Goal: Task Accomplishment & Management: Manage account settings

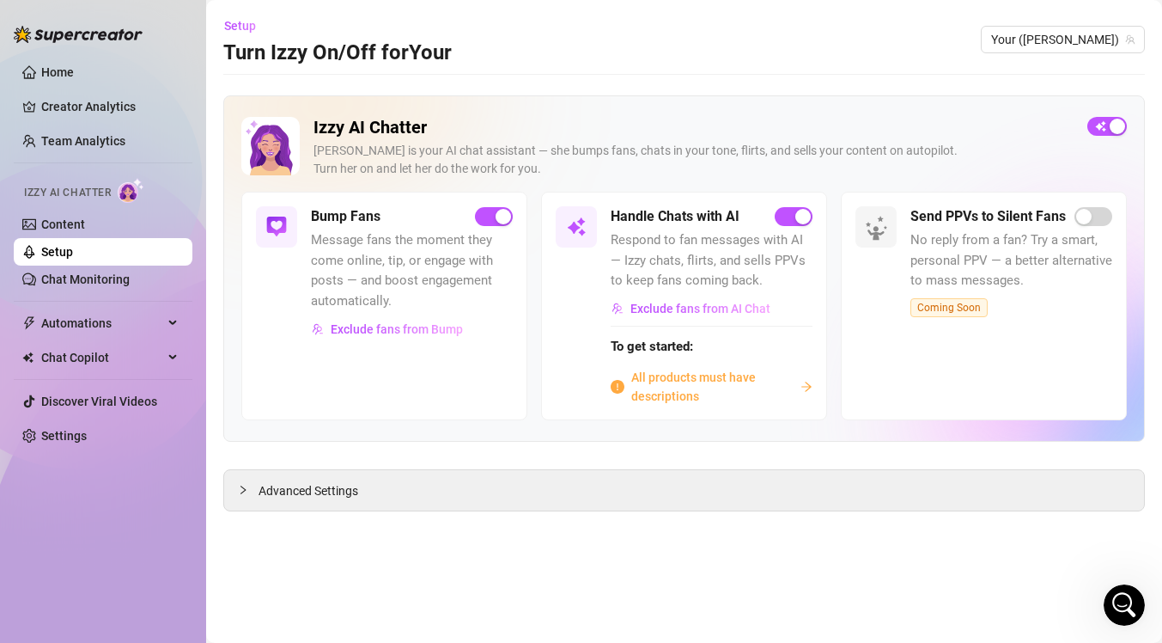
click at [684, 398] on span "All products must have descriptions" at bounding box center [712, 387] width 162 height 38
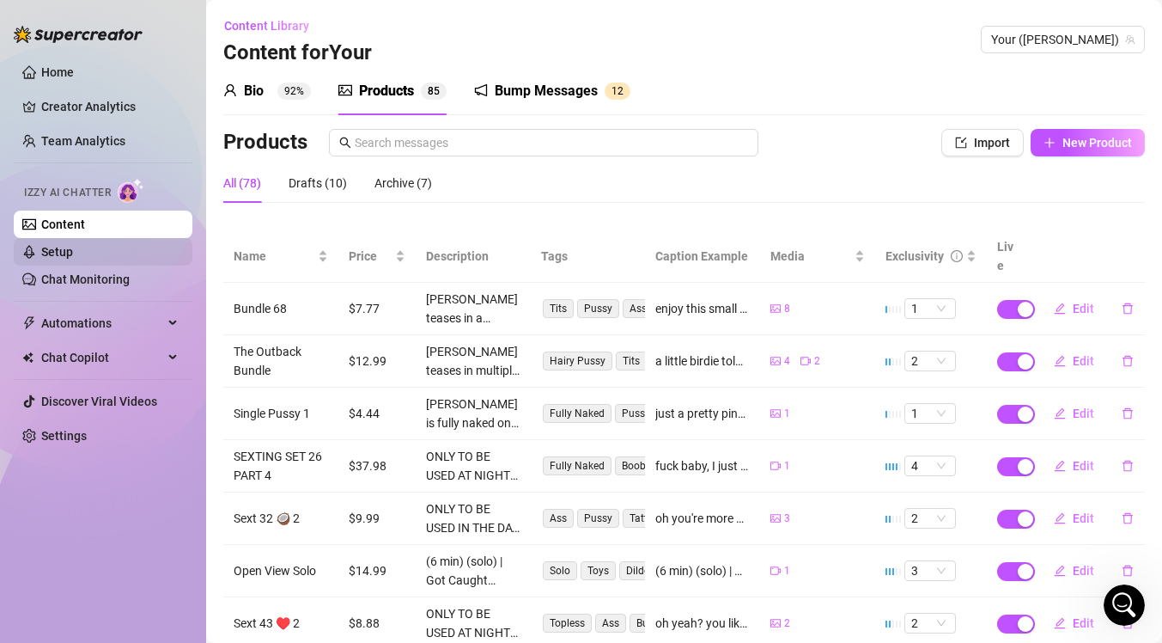
click at [73, 250] on link "Setup" at bounding box center [57, 252] width 32 height 14
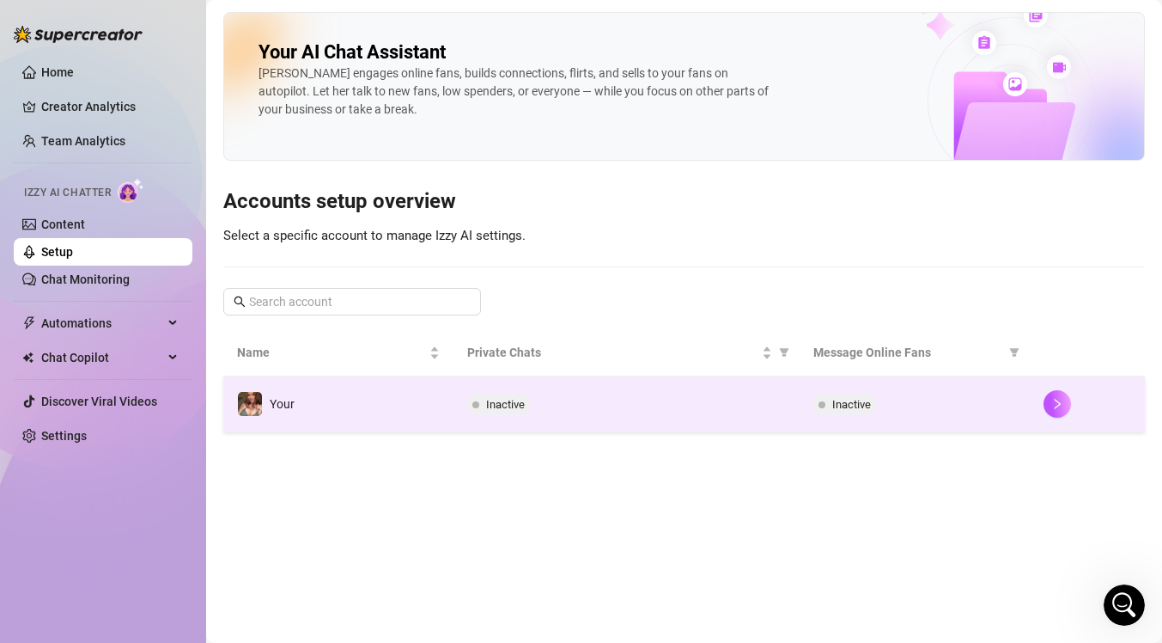
click at [871, 406] on span "Inactive" at bounding box center [845, 404] width 63 height 21
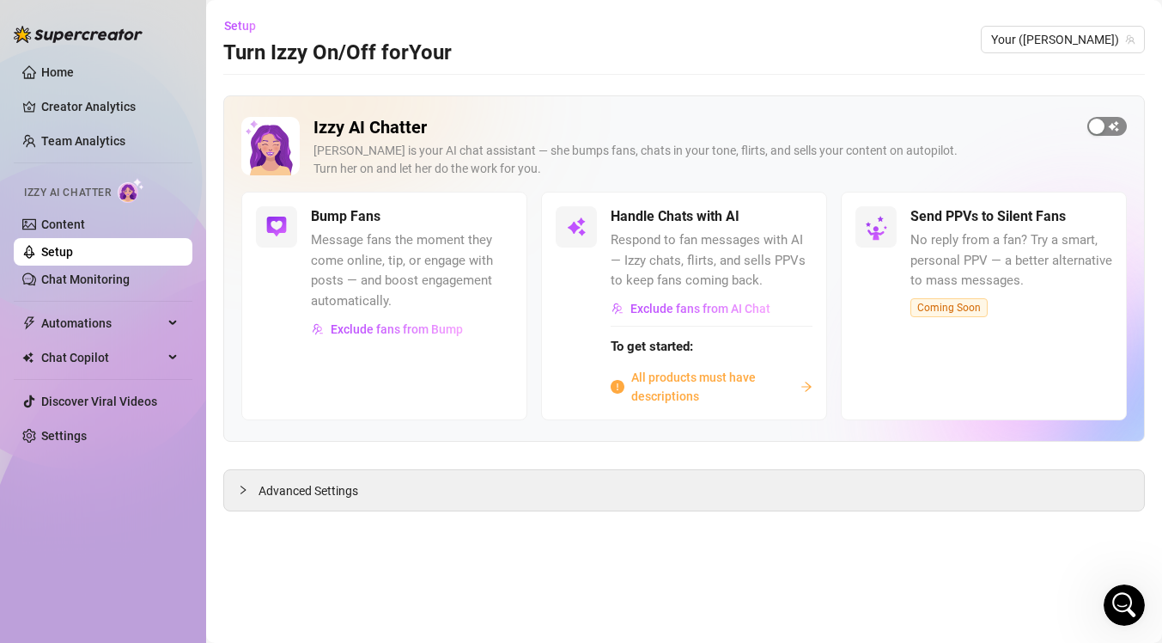
click at [1110, 122] on span "button" at bounding box center [1108, 126] width 40 height 19
click at [784, 217] on div "button" at bounding box center [784, 216] width 15 height 15
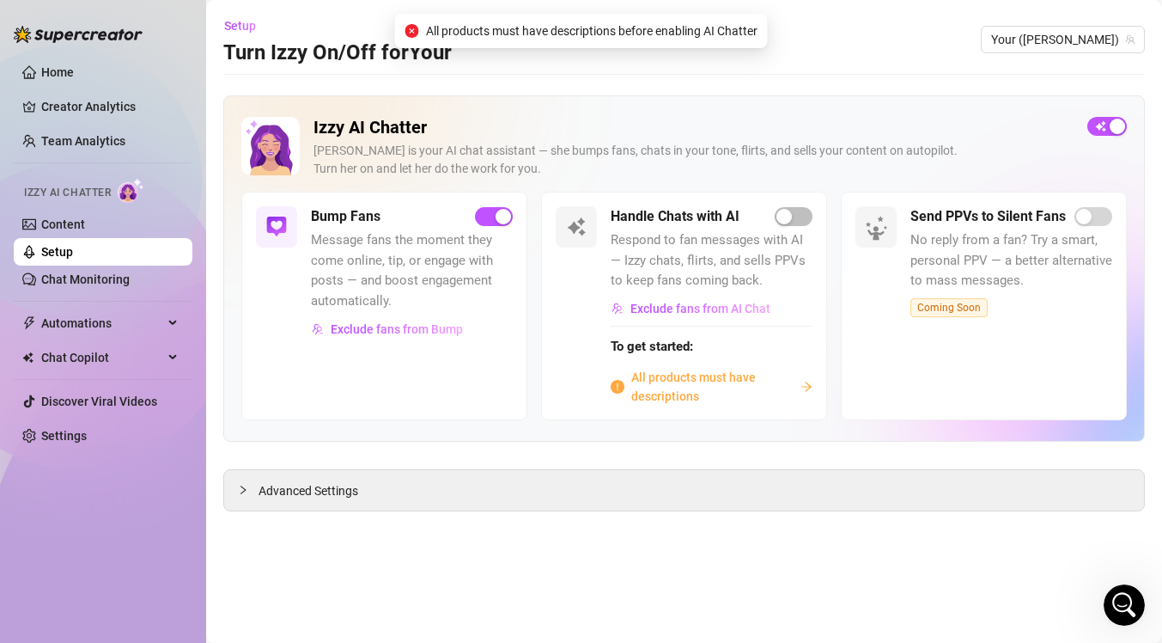
click at [755, 376] on span "All products must have descriptions" at bounding box center [712, 387] width 162 height 38
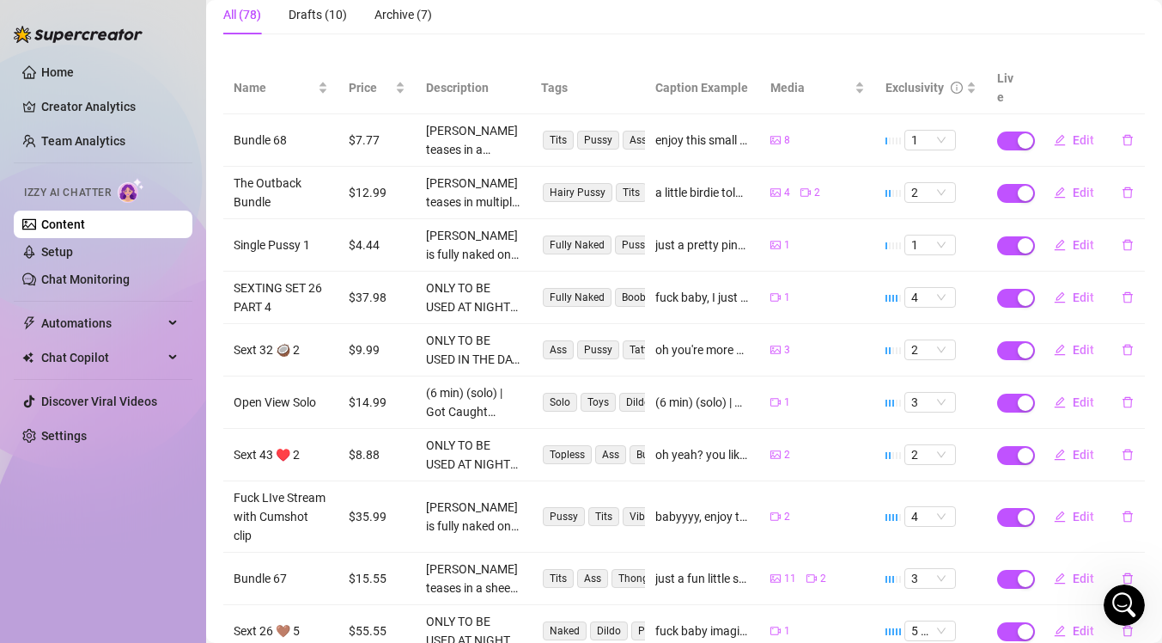
scroll to position [264, 0]
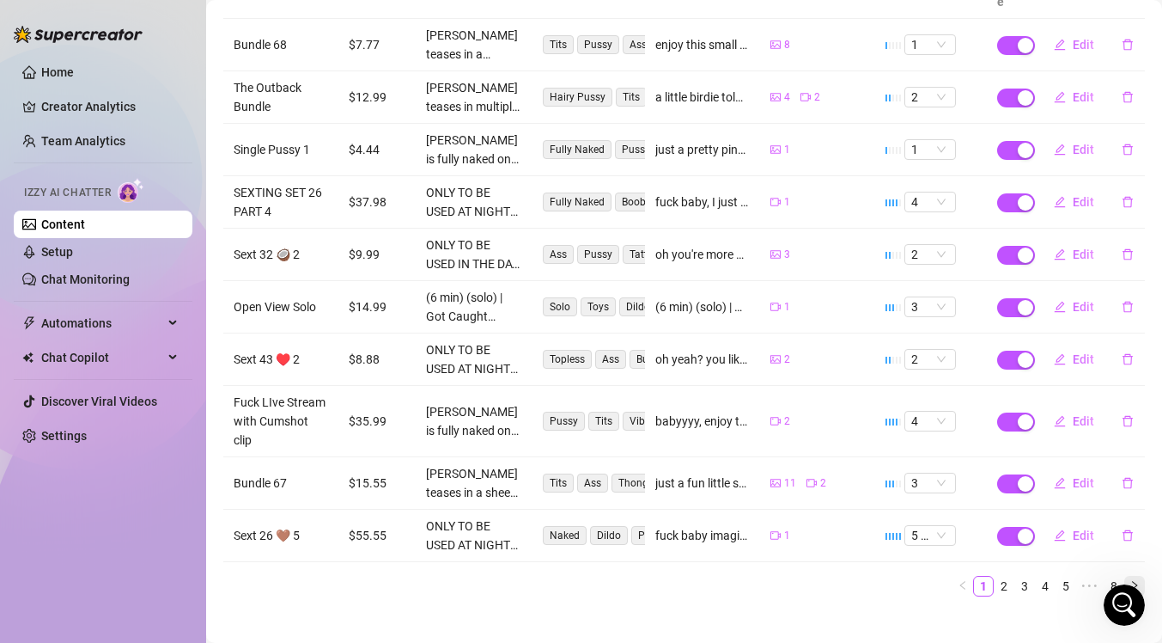
click at [1130, 580] on icon "right" at bounding box center [1135, 585] width 10 height 10
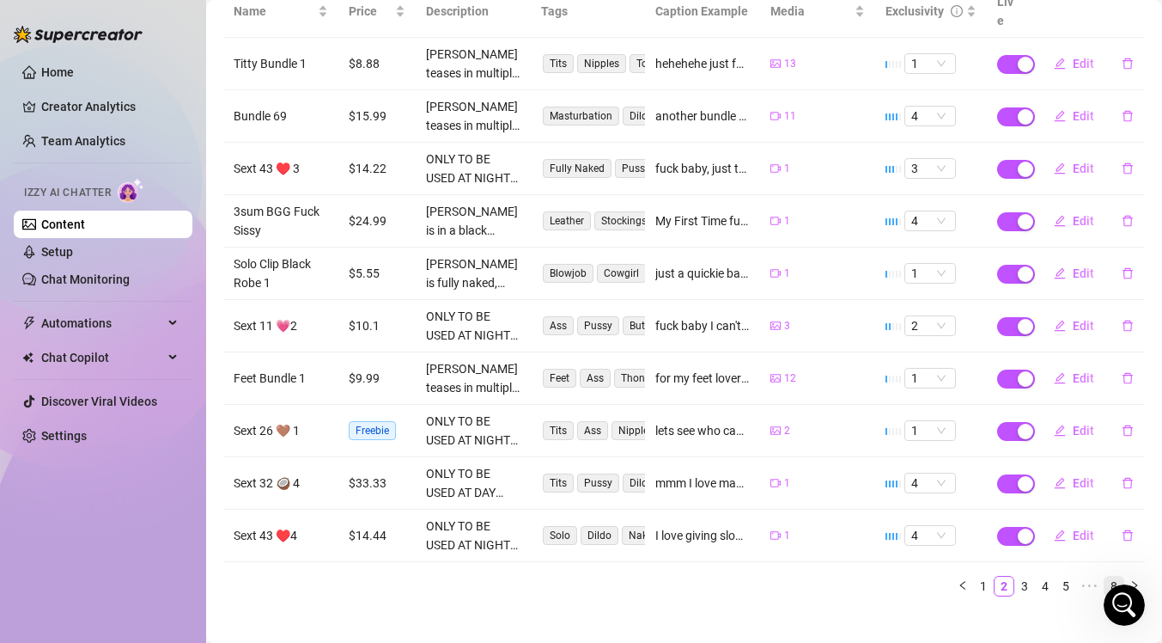
click at [1105, 577] on link "8" at bounding box center [1114, 586] width 19 height 19
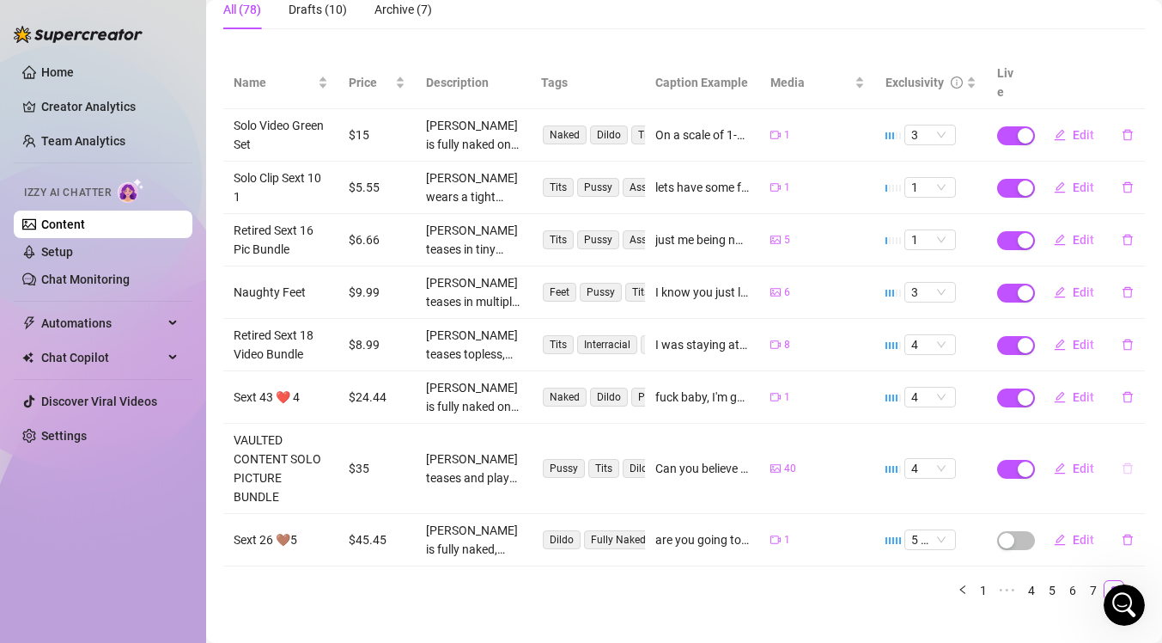
scroll to position [178, 0]
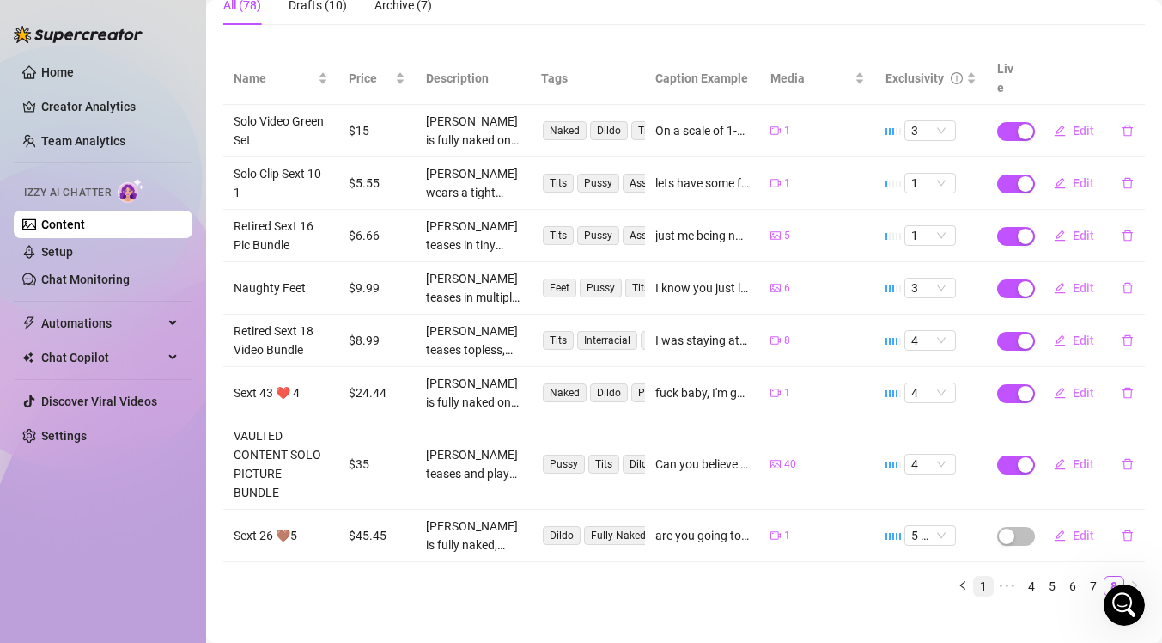
click at [974, 577] on link "1" at bounding box center [983, 586] width 19 height 19
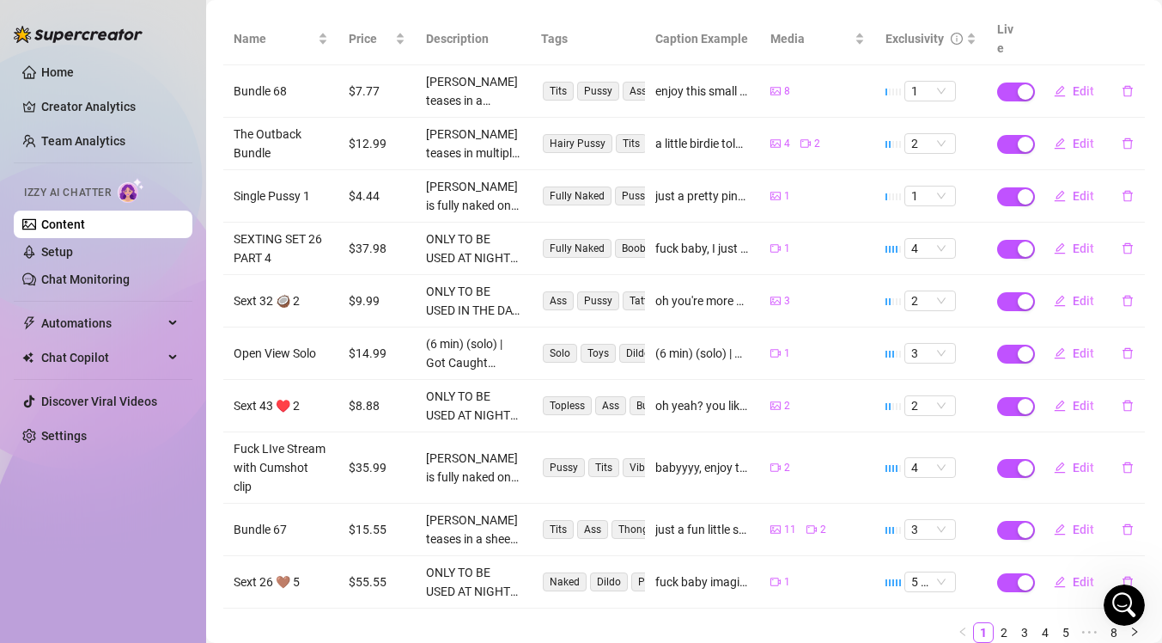
scroll to position [264, 0]
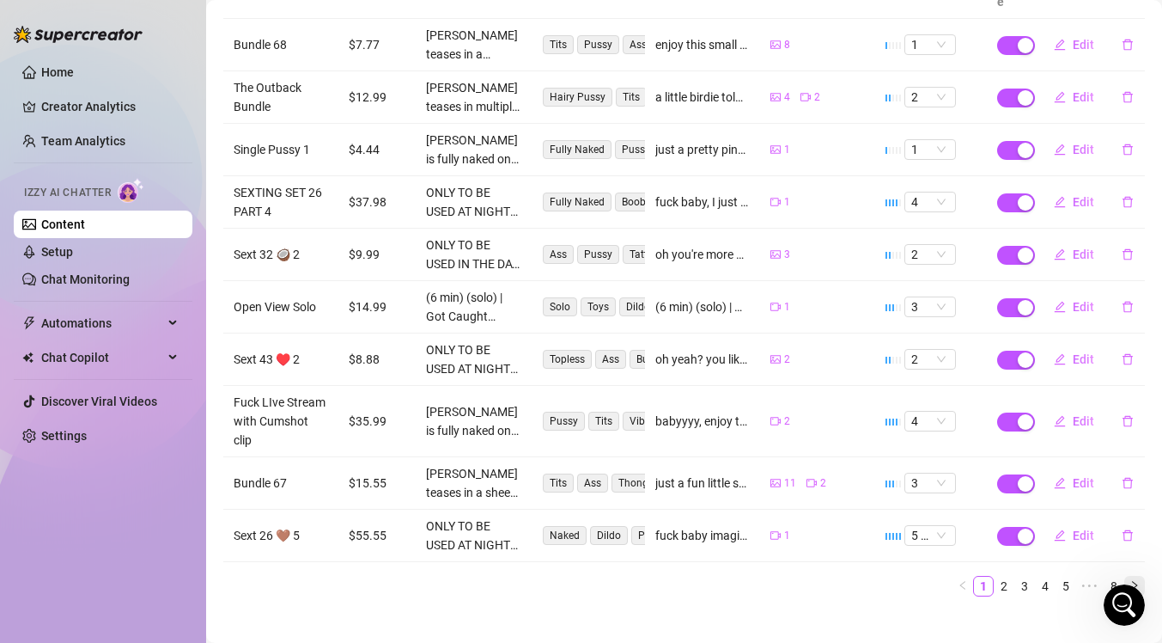
click at [1130, 580] on icon "right" at bounding box center [1135, 585] width 10 height 10
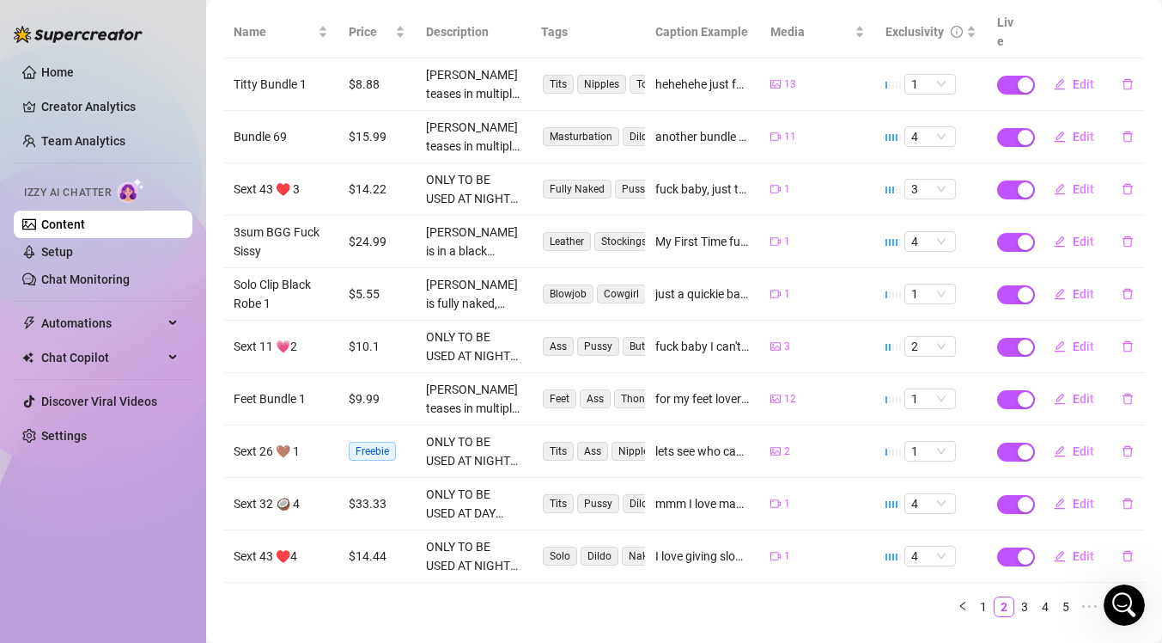
scroll to position [245, 0]
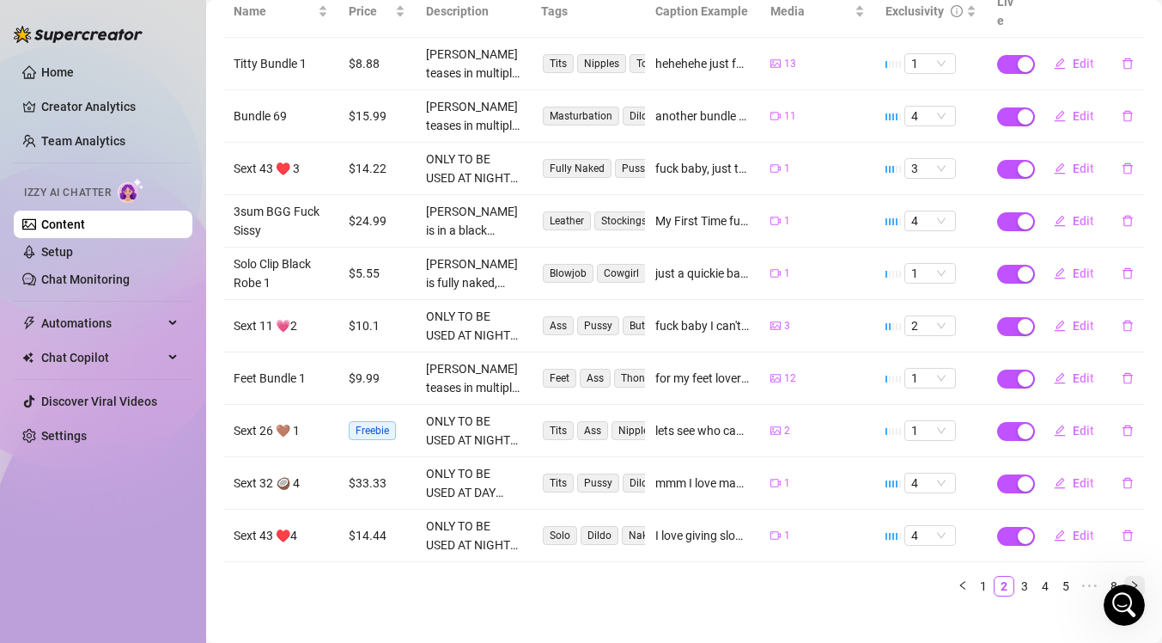
click at [1125, 576] on button "button" at bounding box center [1135, 586] width 21 height 21
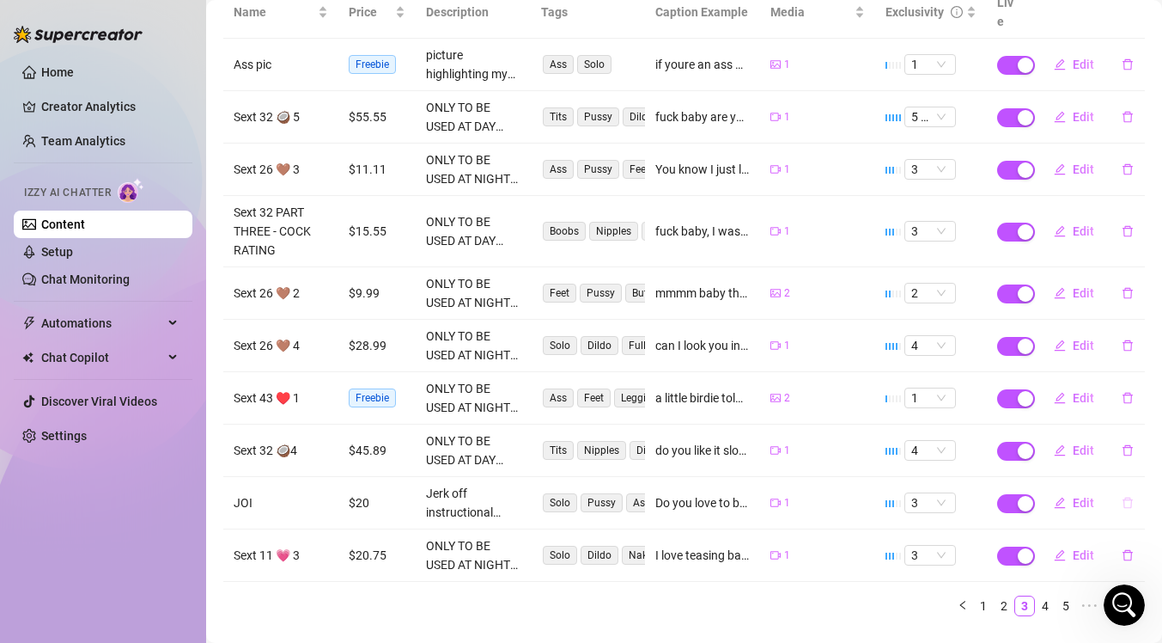
scroll to position [264, 0]
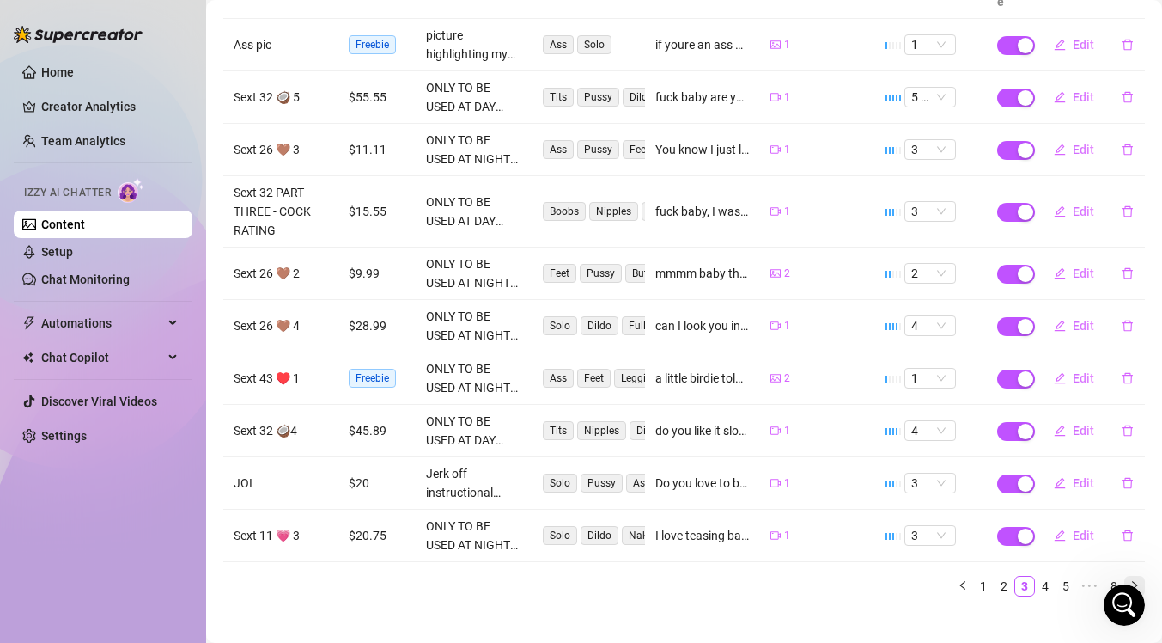
click at [1125, 576] on button "button" at bounding box center [1135, 586] width 21 height 21
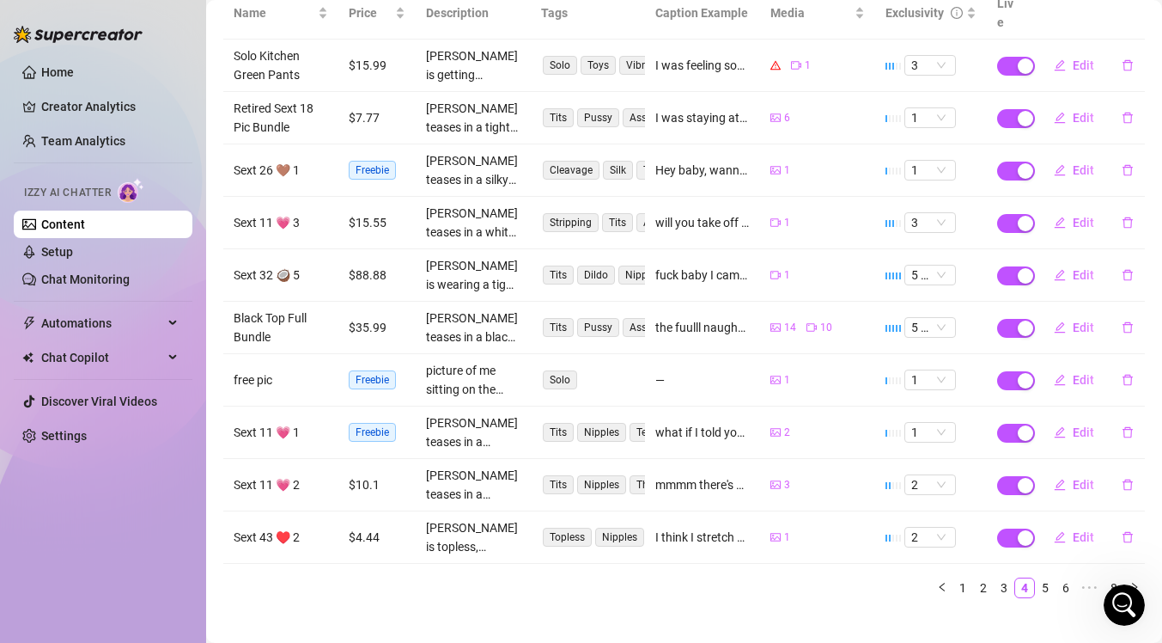
scroll to position [245, 0]
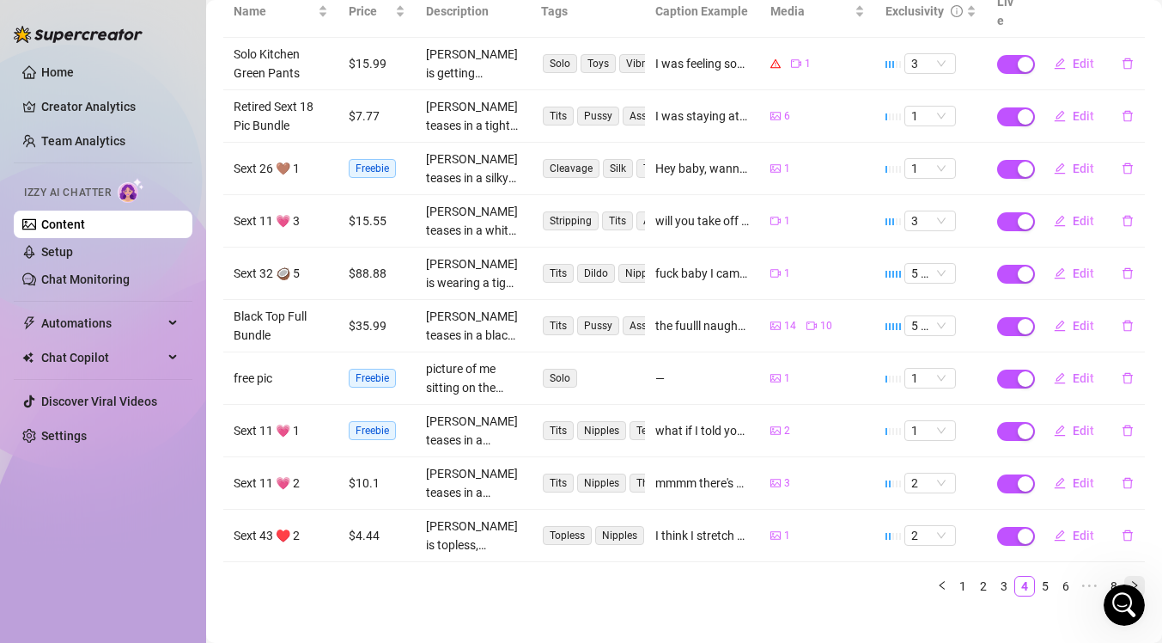
click at [1130, 580] on icon "right" at bounding box center [1135, 585] width 10 height 10
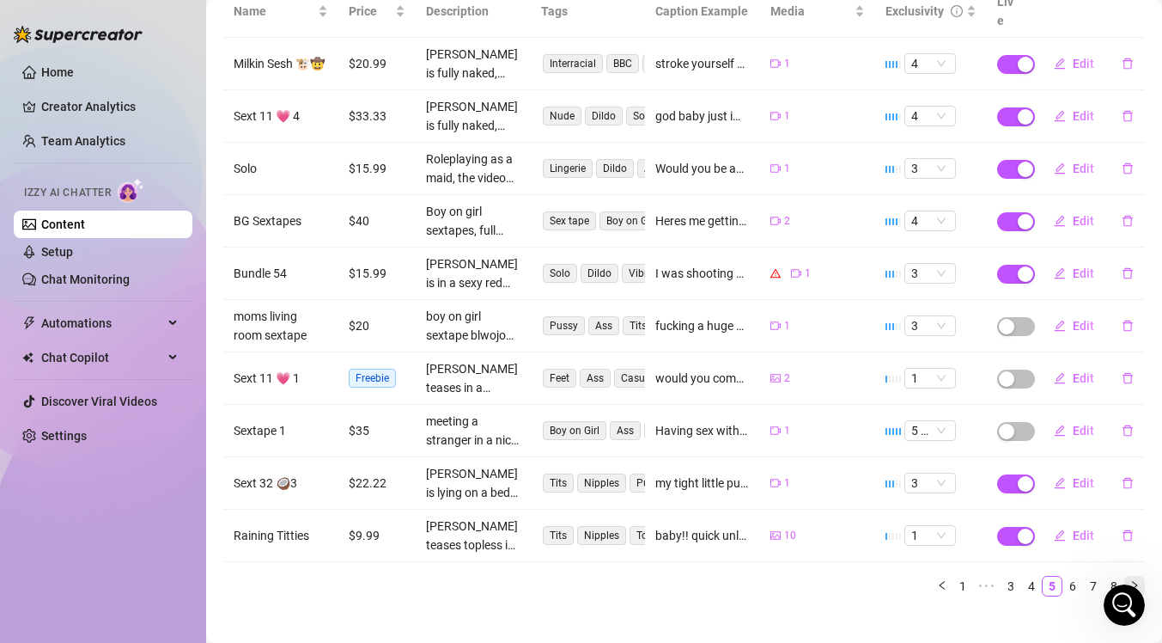
click at [1130, 580] on icon "right" at bounding box center [1135, 585] width 10 height 10
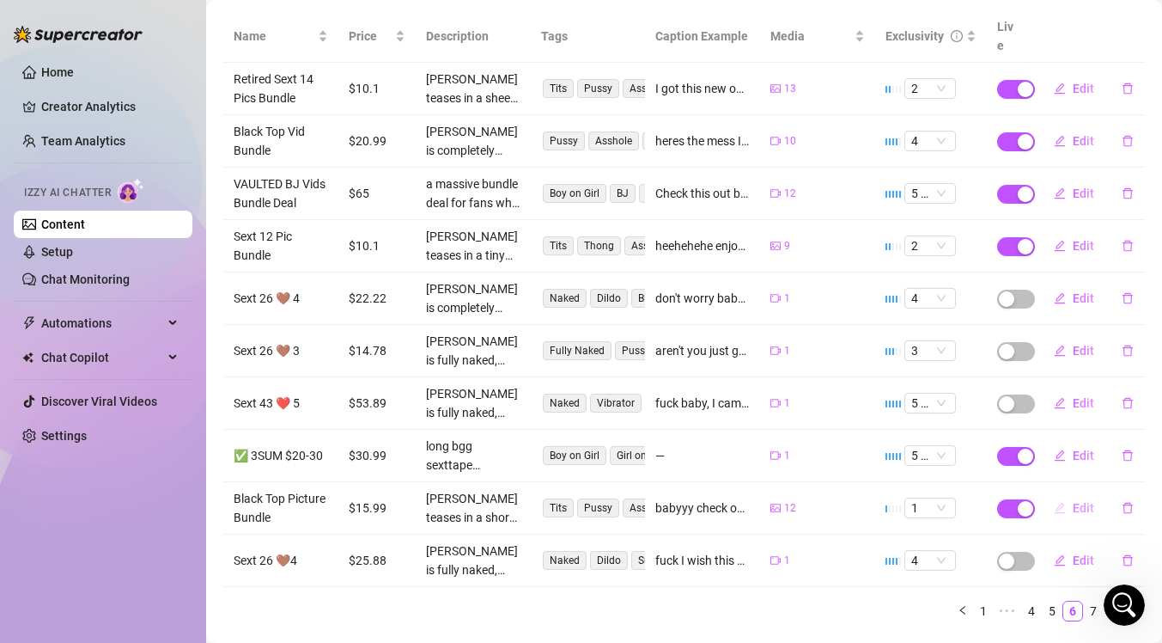
scroll to position [235, 0]
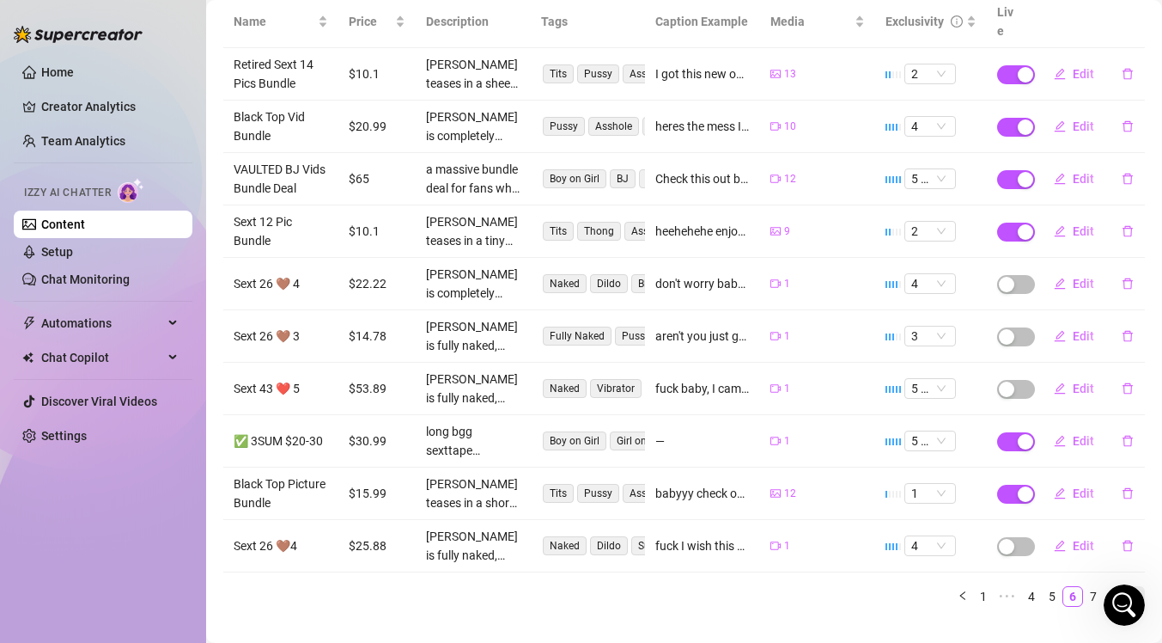
click at [1130, 590] on icon "right" at bounding box center [1135, 595] width 10 height 10
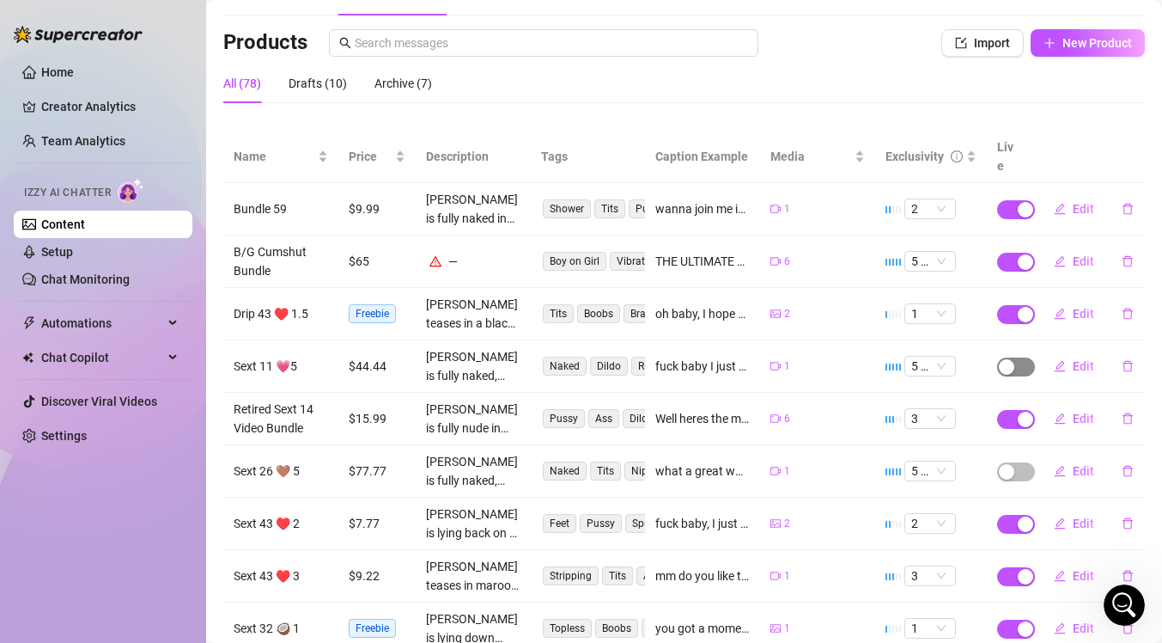
scroll to position [98, 0]
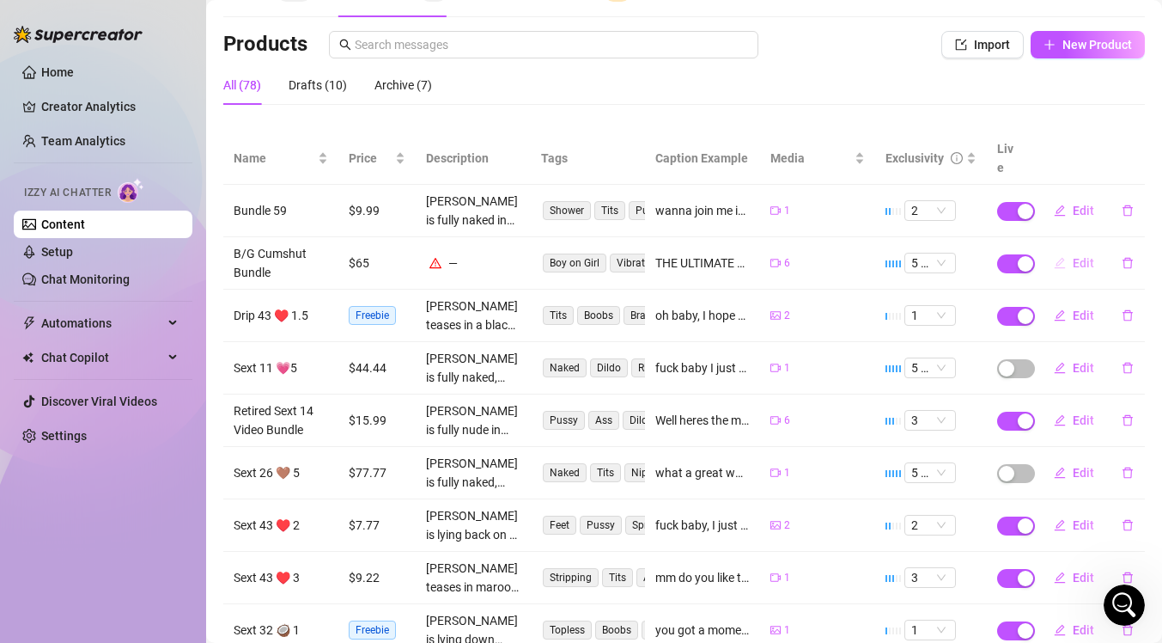
click at [1057, 249] on button "Edit" at bounding box center [1074, 262] width 68 height 27
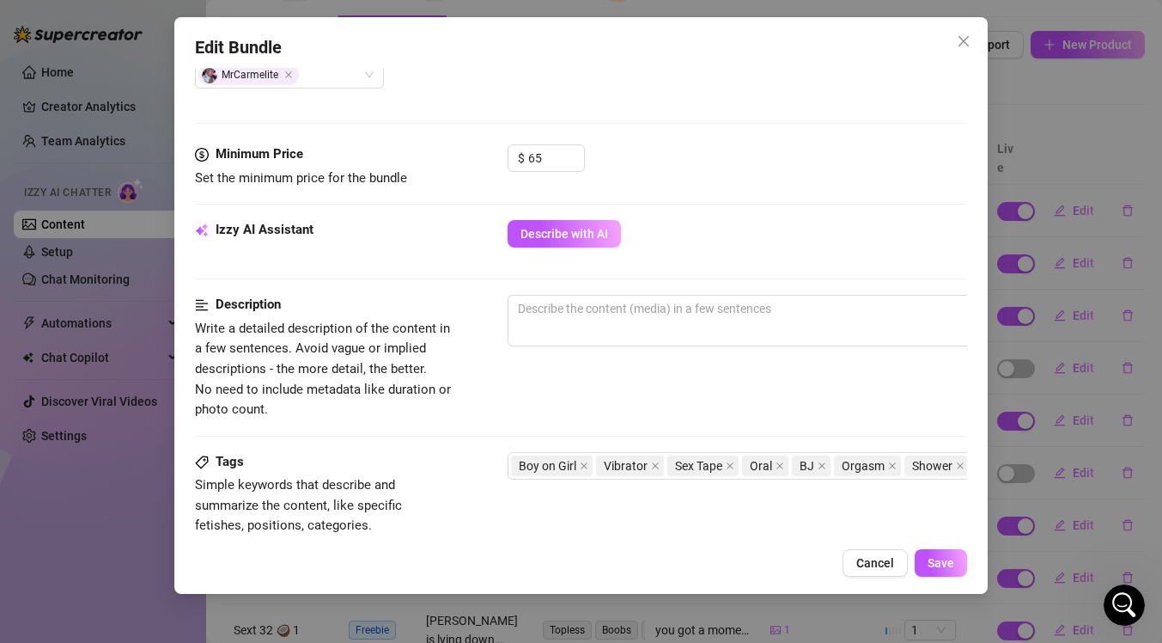
scroll to position [573, 0]
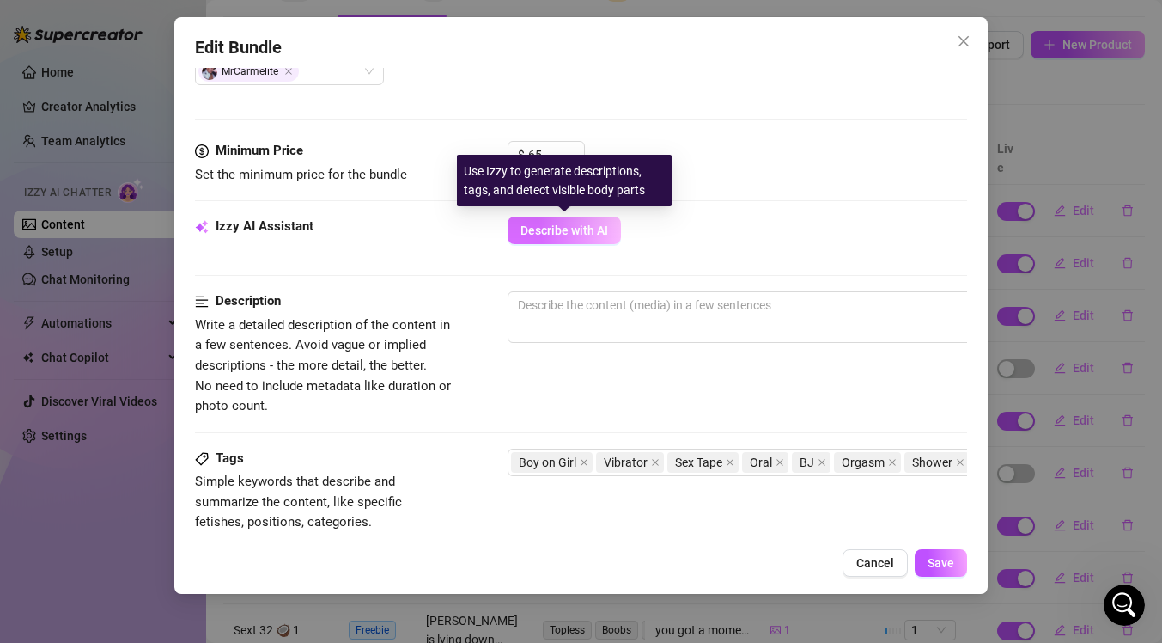
click at [554, 226] on span "Describe with AI" at bounding box center [565, 230] width 88 height 14
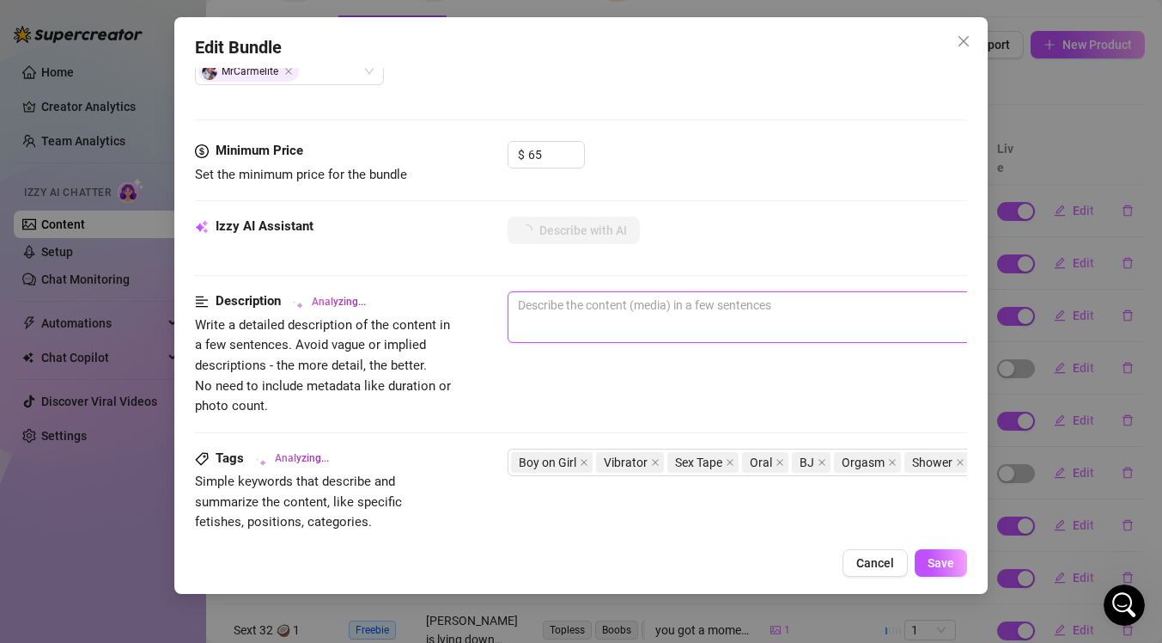
click at [607, 307] on textarea at bounding box center [809, 305] width 600 height 26
type textarea "a"
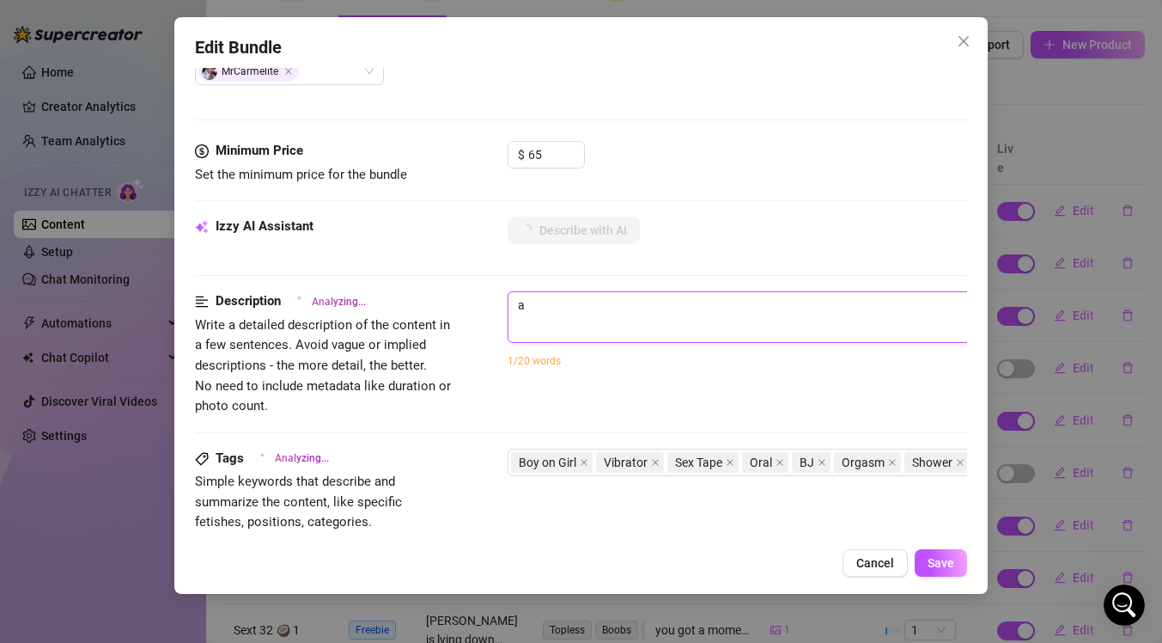
type textarea "a b"
type textarea "a bu"
type textarea "a bun"
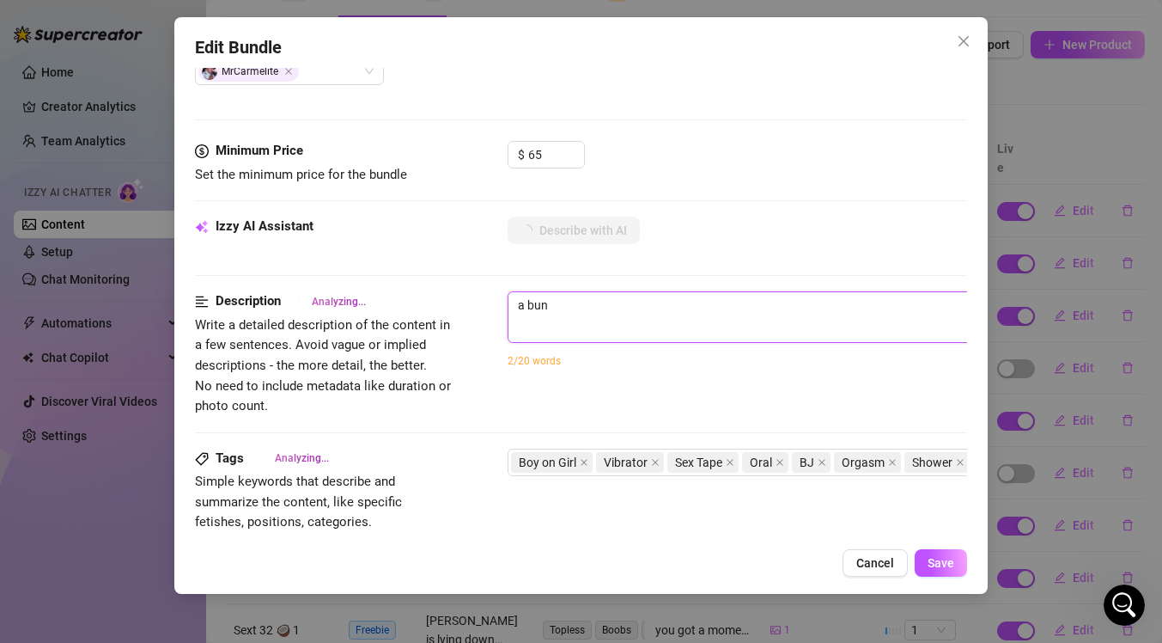
type textarea "a bund"
type textarea "a bundl"
type textarea "a bundle"
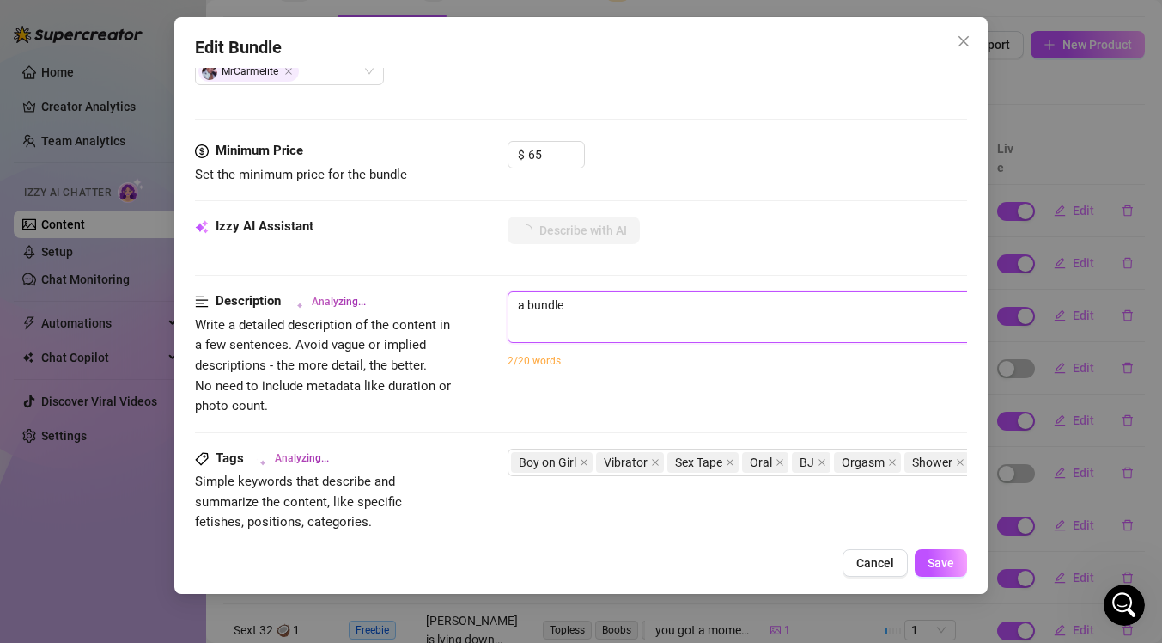
type textarea "a bundle"
type textarea "a bundle o"
type textarea "a bundle of"
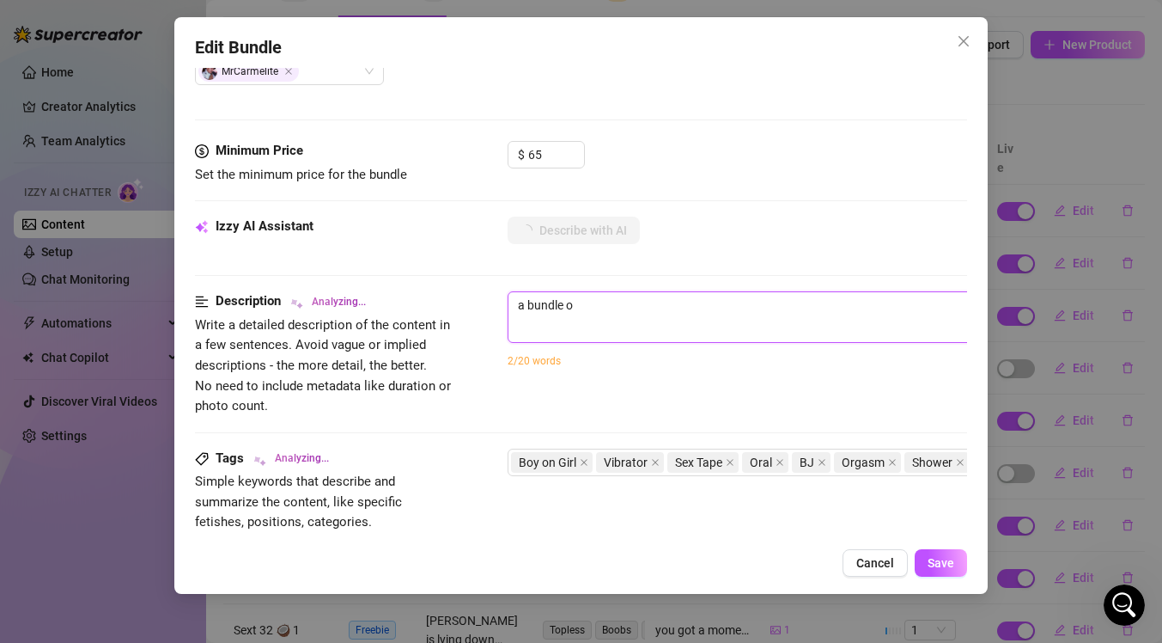
type textarea "a bundle of"
type textarea "a bundle of b"
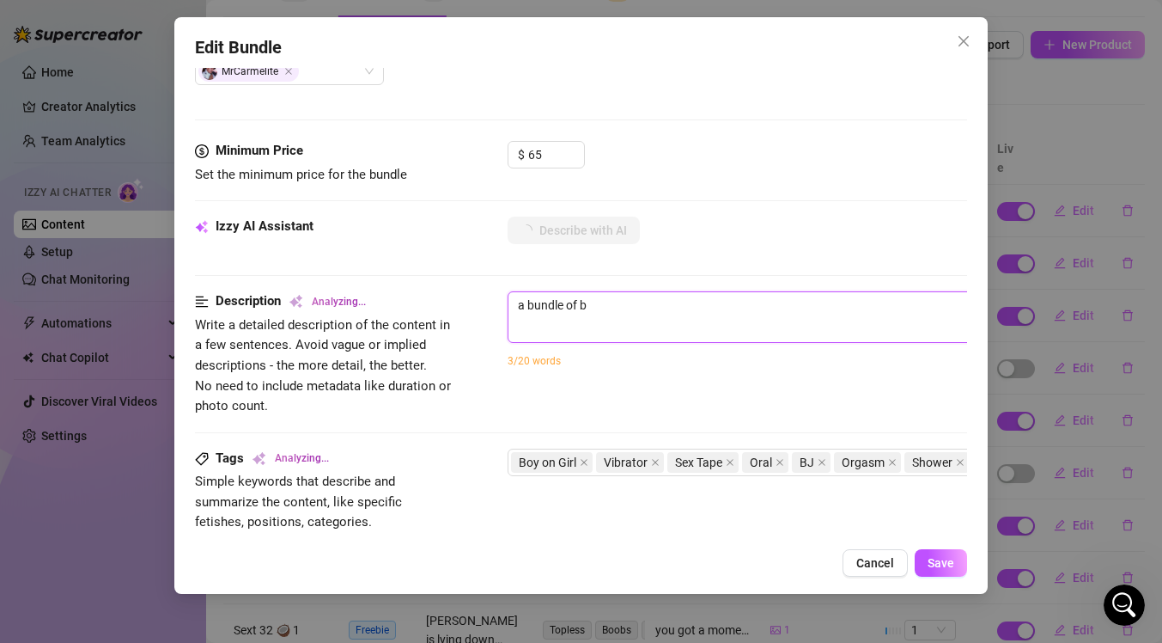
type textarea "a bundle of bo"
type textarea "a bundle of boy"
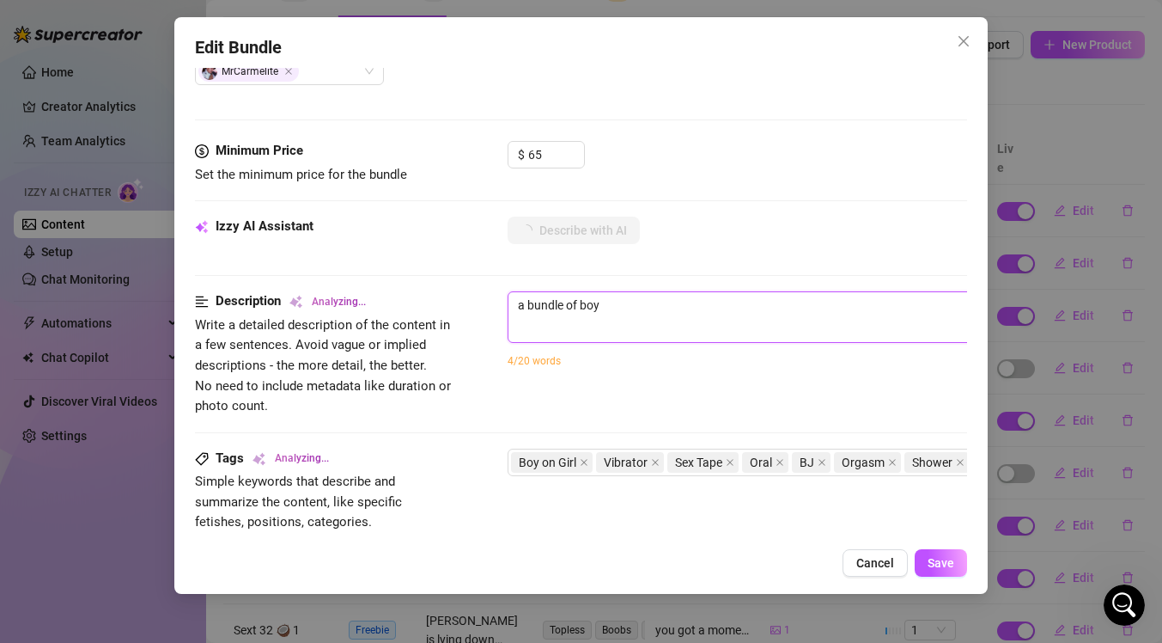
type textarea "a bundle of boy"
type textarea "a bundle of boy g"
type textarea "a bundle of boy go"
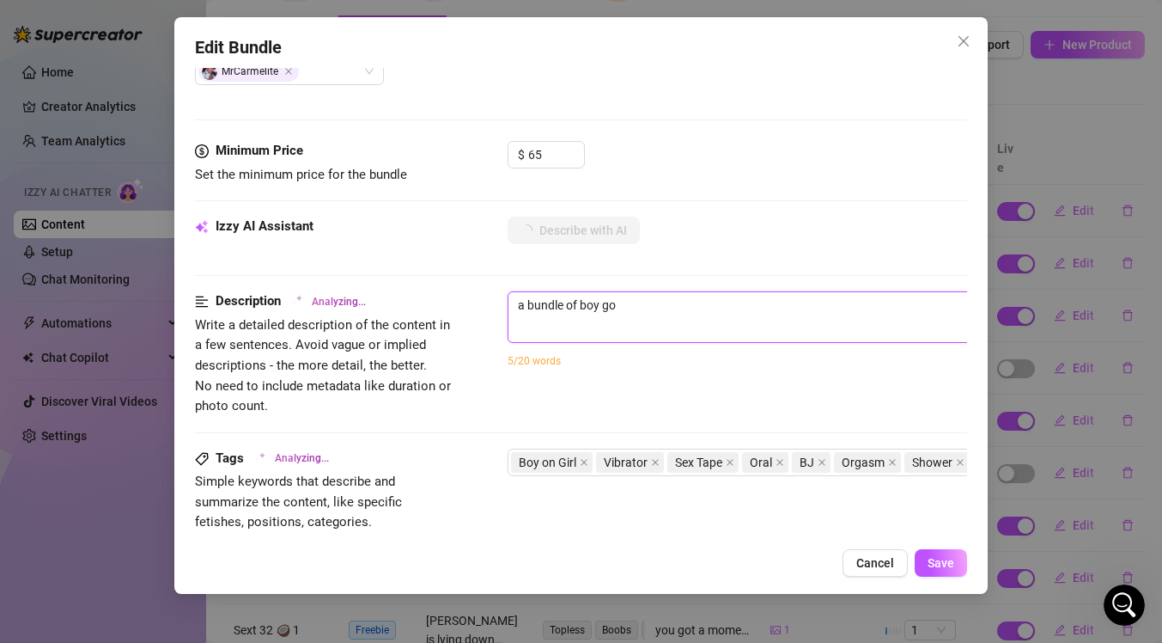
type textarea "a bundle of boy g"
type textarea "a bundle of boy gi"
type textarea "a bundle of boy gir"
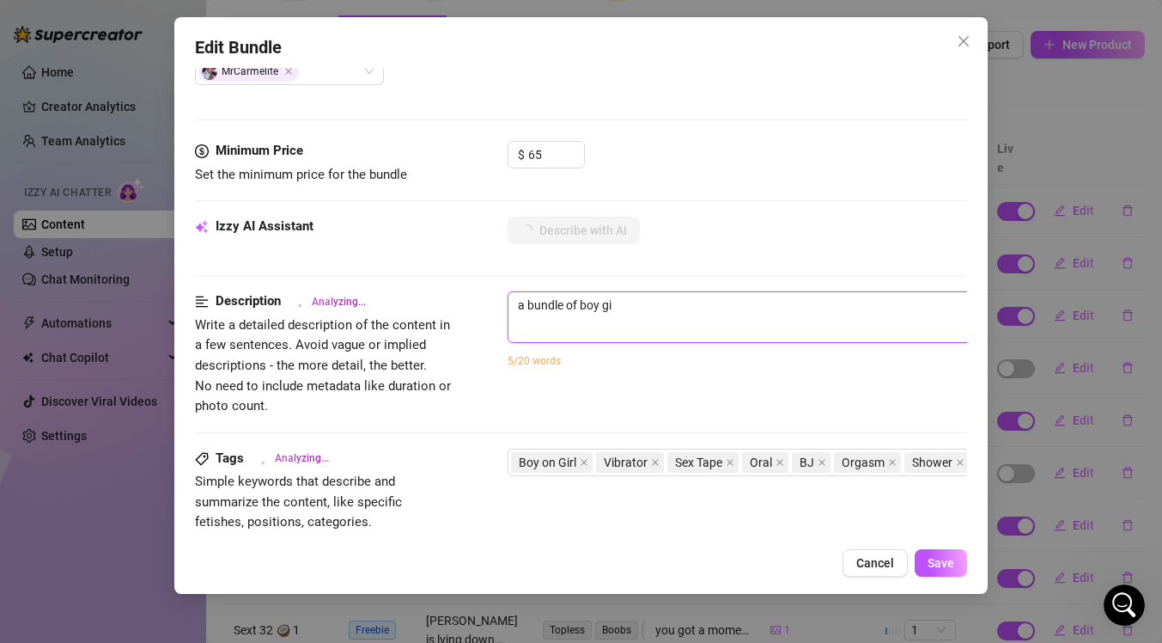
type textarea "a bundle of boy gir"
type textarea "a bundle of boy girl"
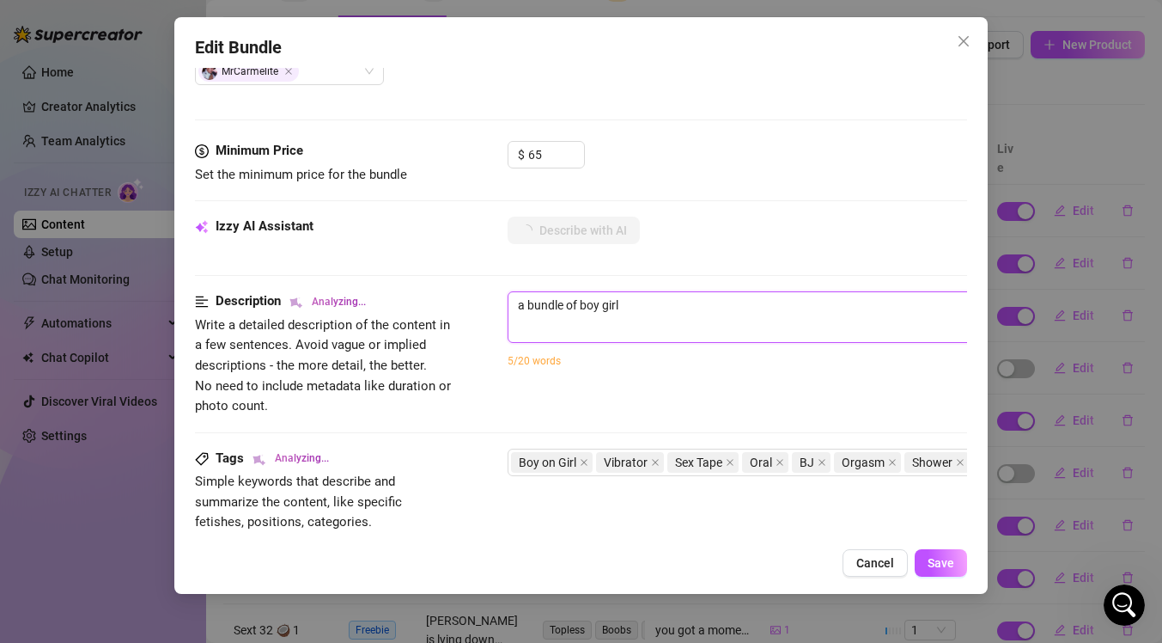
type textarea "a bundle of boy girl s"
type textarea "a bundle of boy girl se"
type textarea "a bundle of boy girl sex"
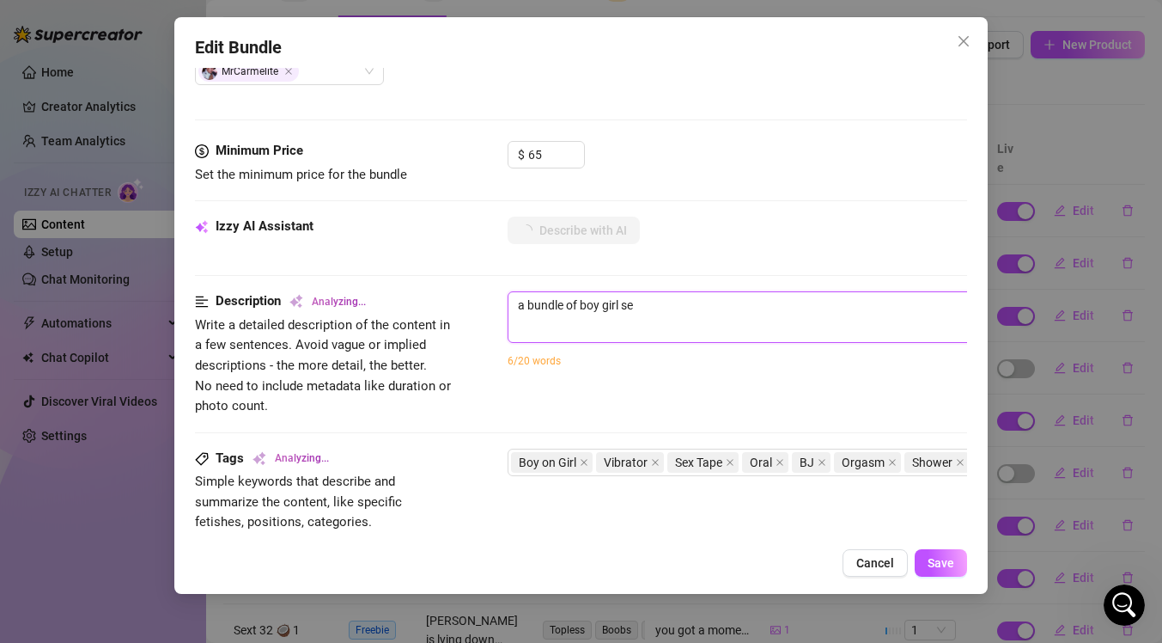
type textarea "a bundle of boy girl sex"
type textarea "a bundle of boy girl sext"
type textarea "a bundle of boy girl sexta"
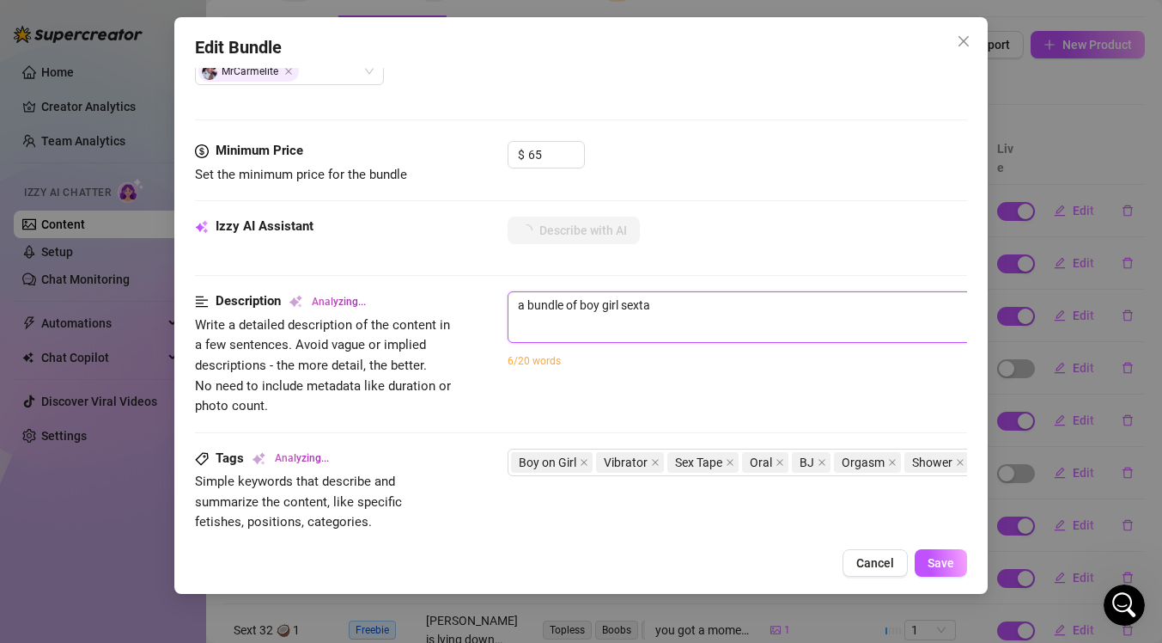
type textarea "a bundle of boy girl sextap"
type textarea "a bundle of boy girl sextape"
type textarea "a bundle of boy girl sextapes"
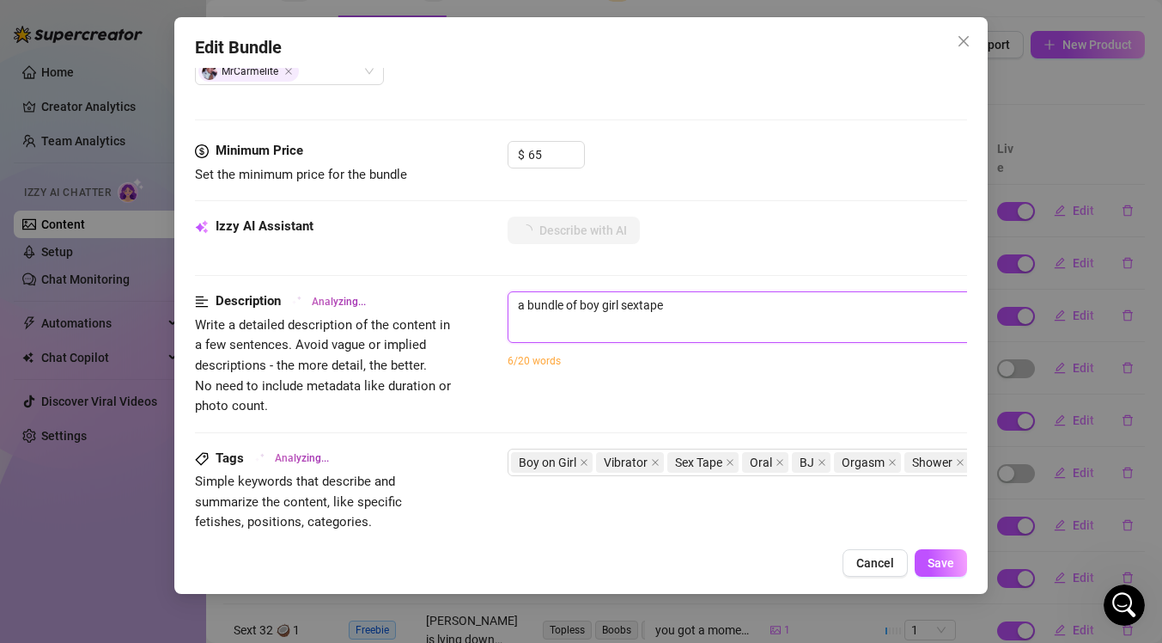
type textarea "a bundle of boy girl sextapes"
type textarea "a bundle of boy girl sextapes o"
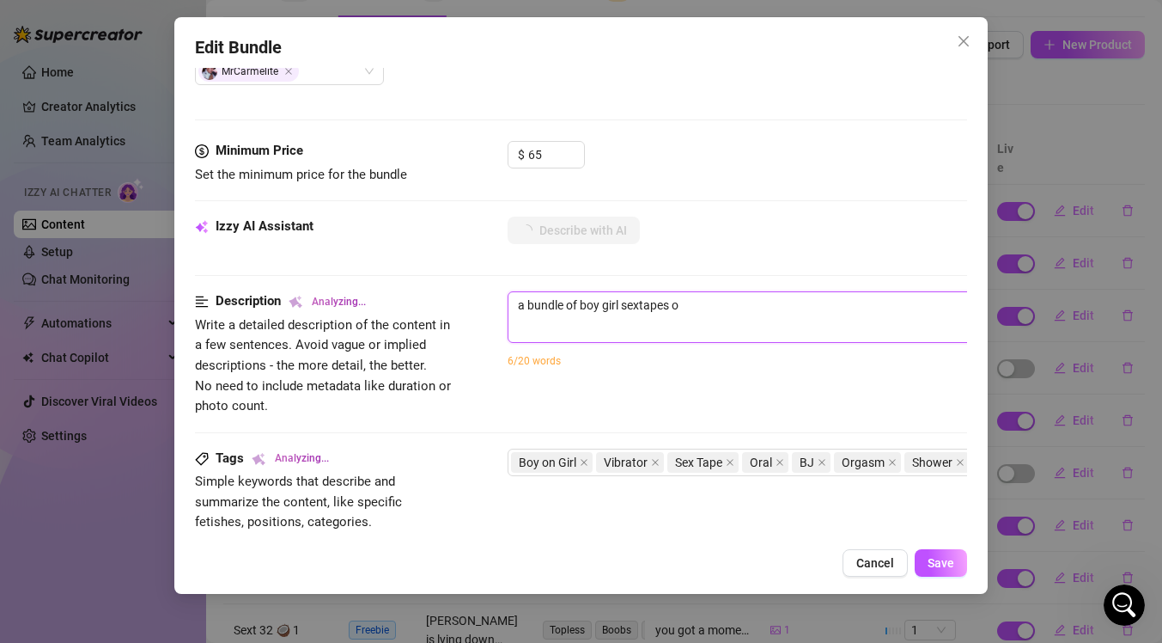
type textarea "a bundle of boy girl sextapes on"
type textarea "a bundle of boy girl sextapes onl"
type textarea "a bundle of boy girl sextapes only"
type textarea "[PERSON_NAME]"
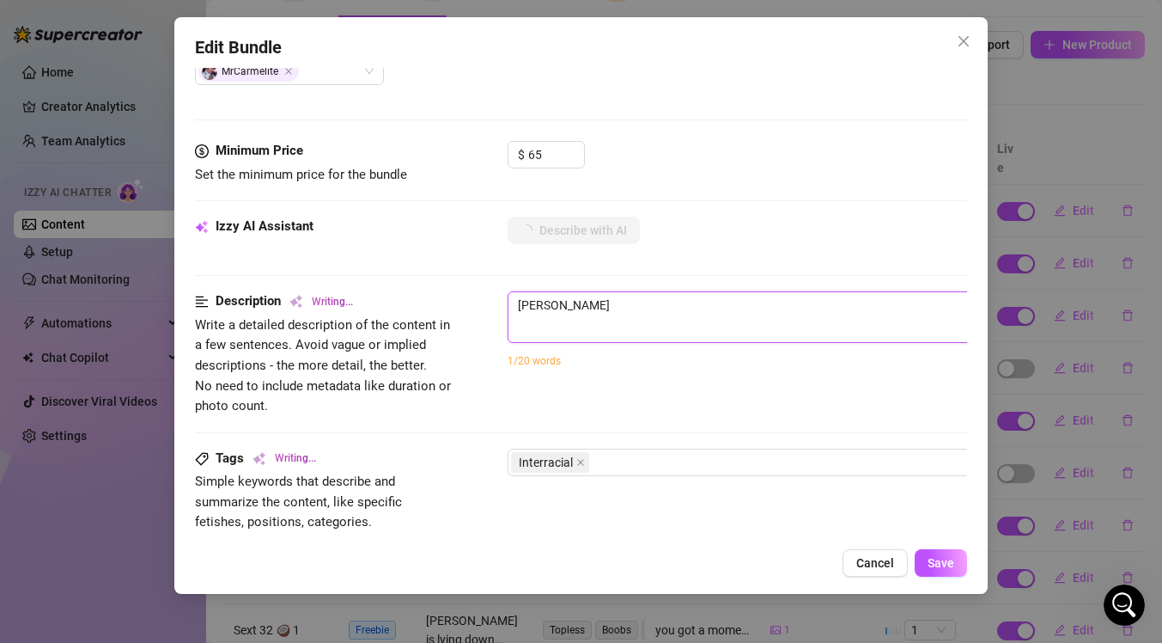
type textarea "[PERSON_NAME]"
type textarea "[PERSON_NAME] gets"
type textarea "[PERSON_NAME] getst"
type textarea "[PERSON_NAME] gets fucked"
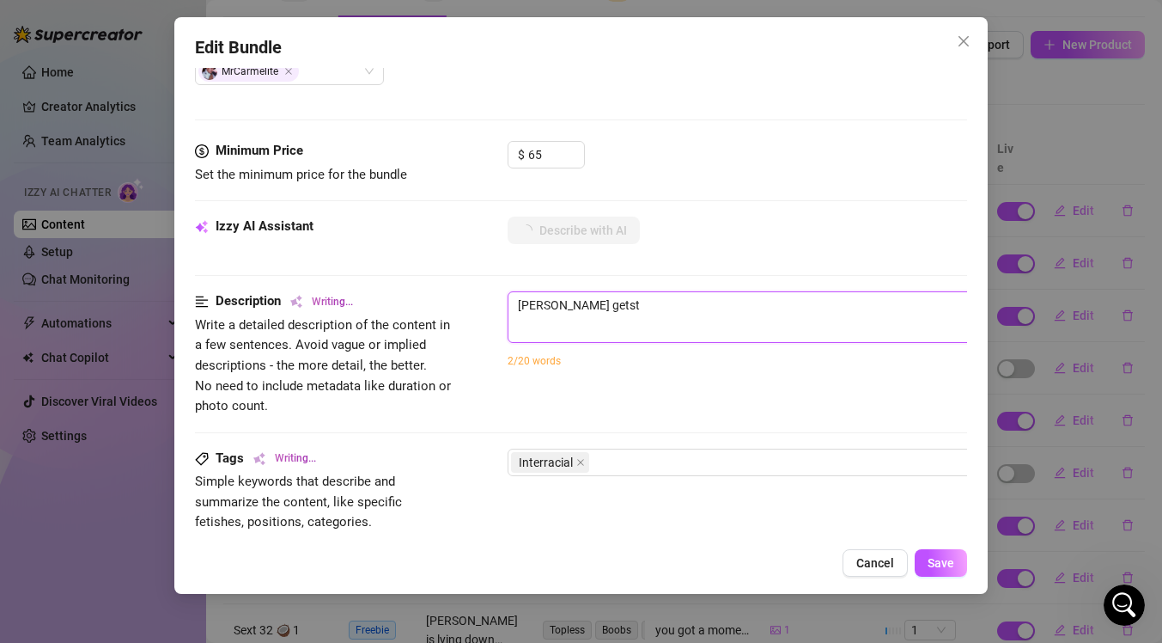
type textarea "[PERSON_NAME] gets fucked"
type textarea "[PERSON_NAME] gets fucked hard"
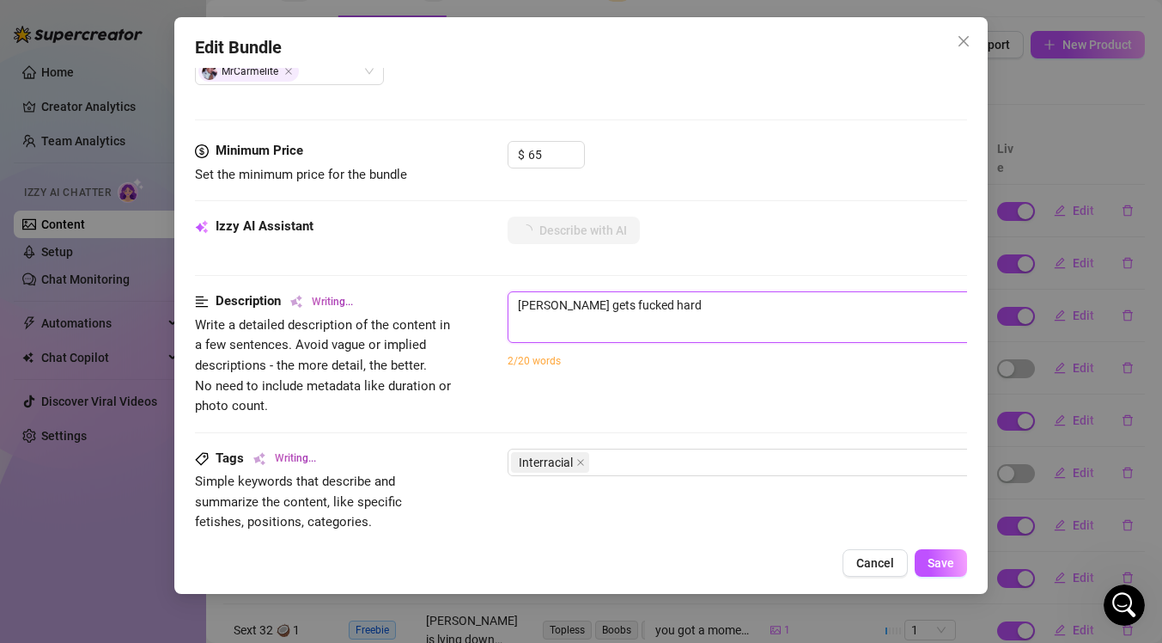
type textarea "[PERSON_NAME] gets fucked hard in"
type textarea "[PERSON_NAME] gets fucked hard in multiple"
type textarea "[PERSON_NAME] gets fucked hard in multiple settings"
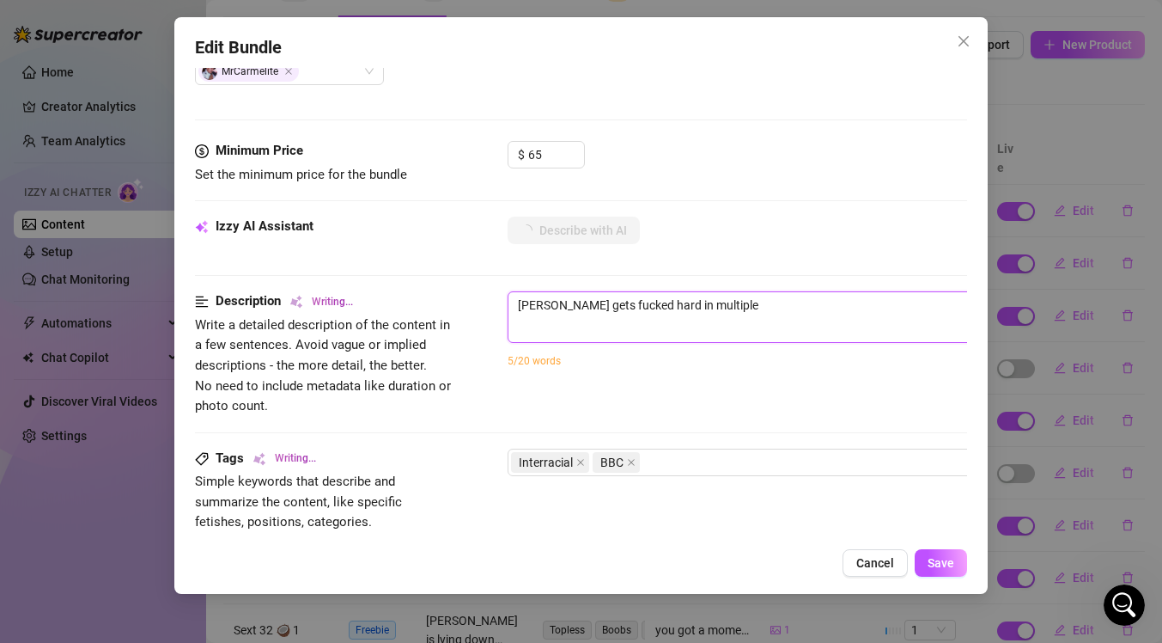
type textarea "[PERSON_NAME] gets fucked hard in multiple settings"
type textarea "[PERSON_NAME] gets fucked hard in multiple settings with"
type textarea "[PERSON_NAME] gets fucked hard in multiple settings with a"
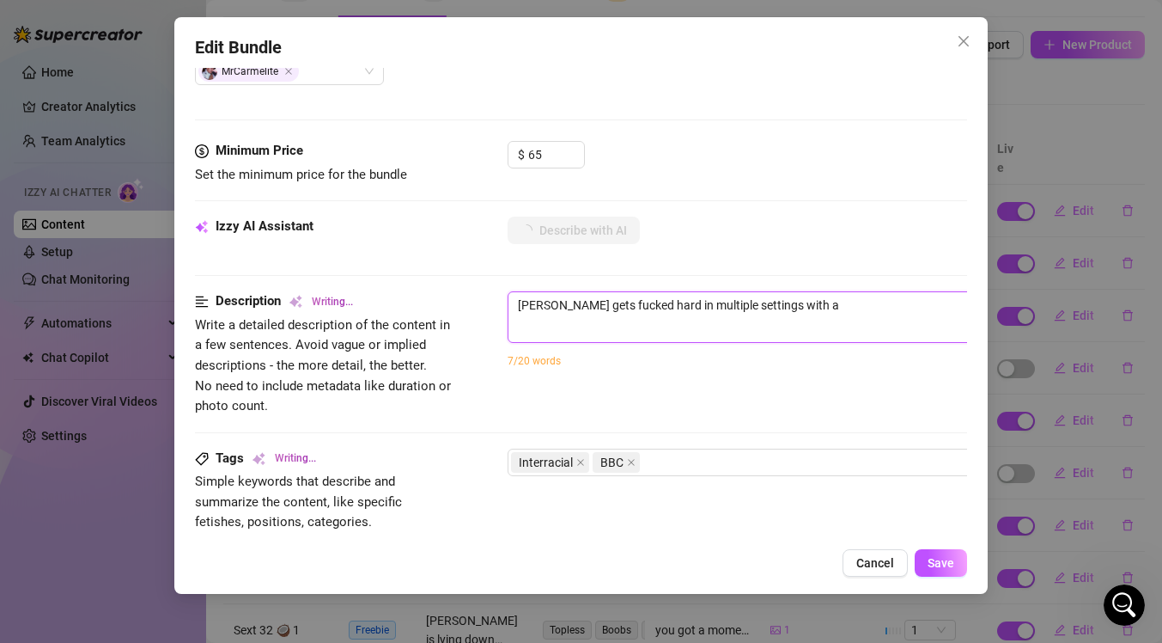
type textarea "[PERSON_NAME] gets fucked hard in multiple settings with a Black"
type textarea "[PERSON_NAME] gets fucked hard in multiple settings with a [DEMOGRAPHIC_DATA] […"
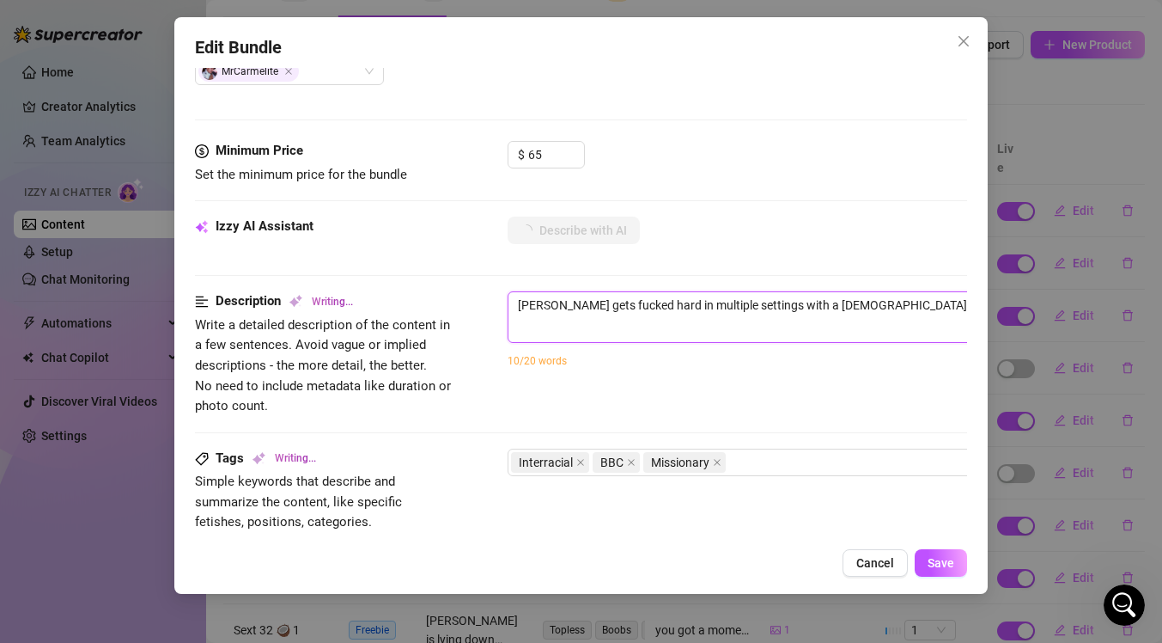
type textarea "[PERSON_NAME] gets fucked hard in multiple settings with a [DEMOGRAPHIC_DATA] […"
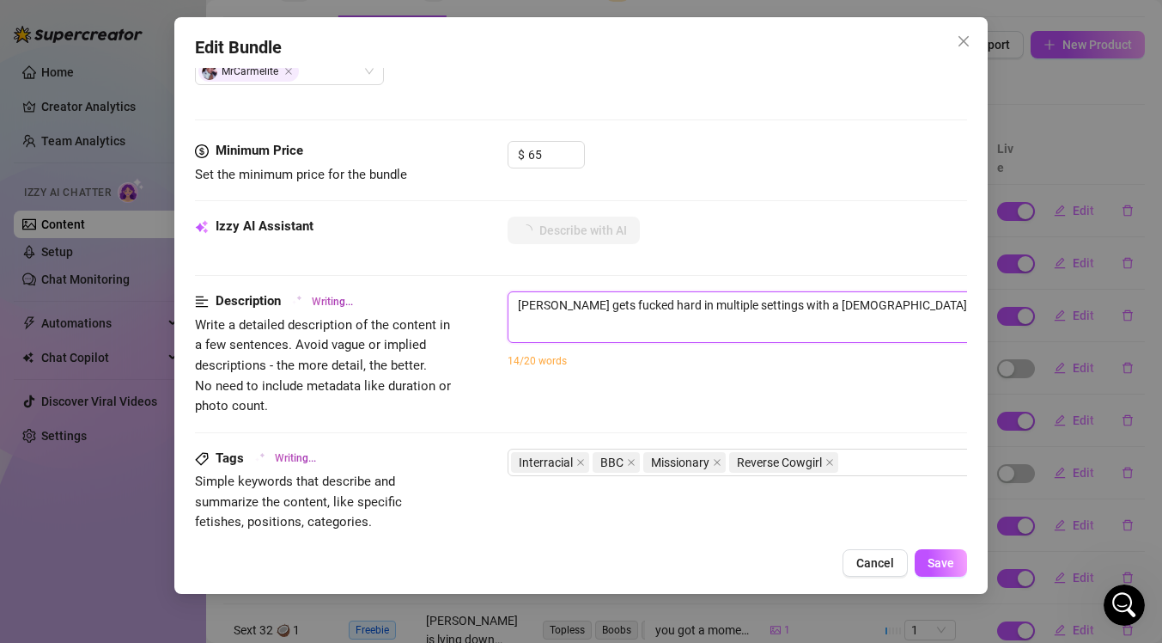
type textarea "[PERSON_NAME] gets fucked hard in multiple settings with a [DEMOGRAPHIC_DATA] […"
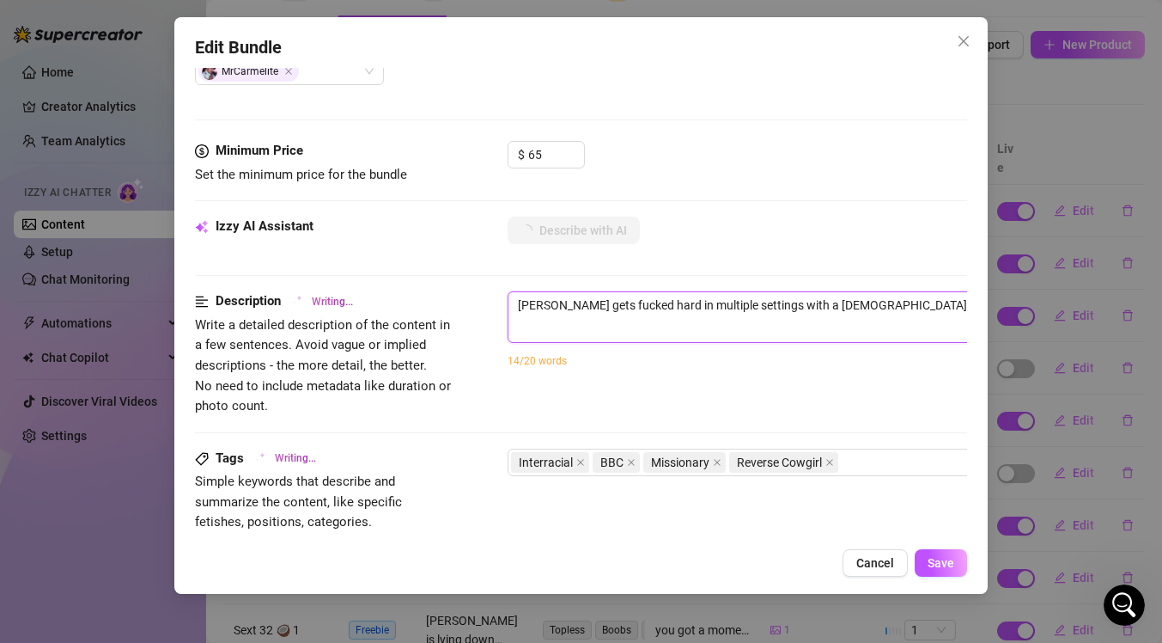
type textarea "[PERSON_NAME] gets fucked hard in multiple settings with a [DEMOGRAPHIC_DATA] […"
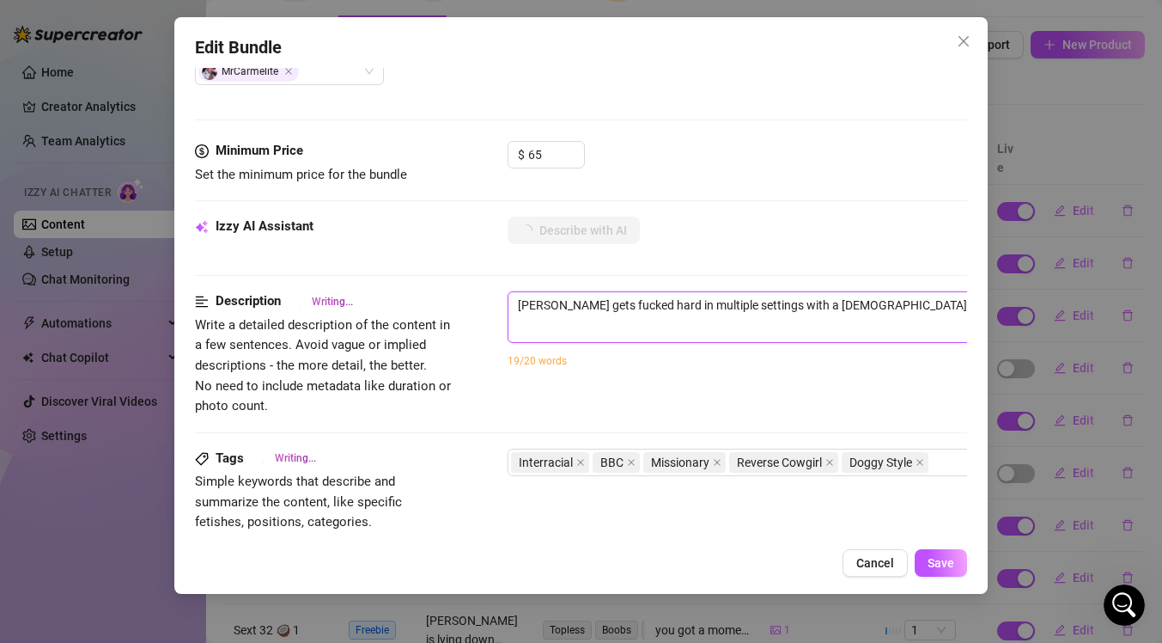
type textarea "[PERSON_NAME] gets fucked hard in multiple settings with a [DEMOGRAPHIC_DATA] […"
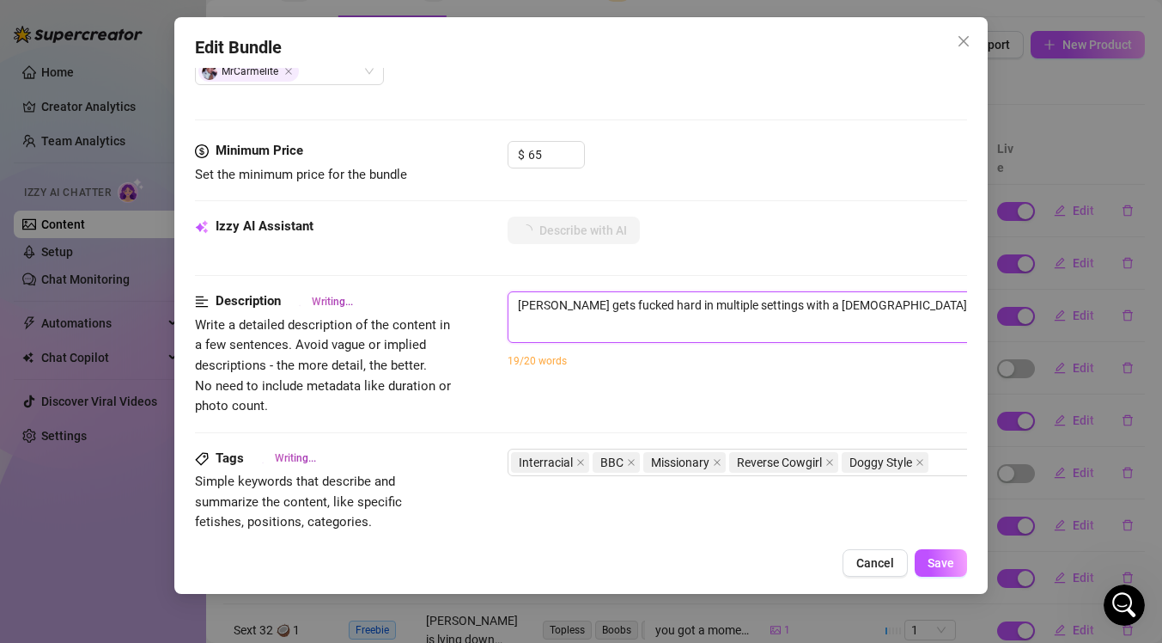
type textarea "[PERSON_NAME] gets fucked hard in multiple settings with a [DEMOGRAPHIC_DATA] […"
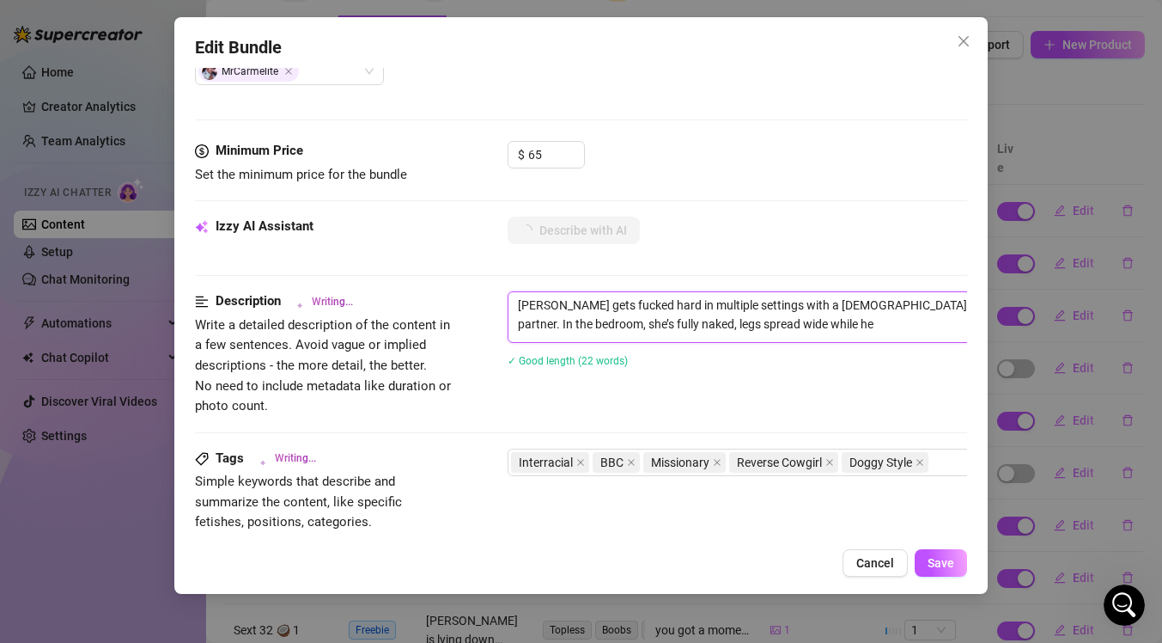
type textarea "[PERSON_NAME] gets fucked hard in multiple settings with a [DEMOGRAPHIC_DATA] […"
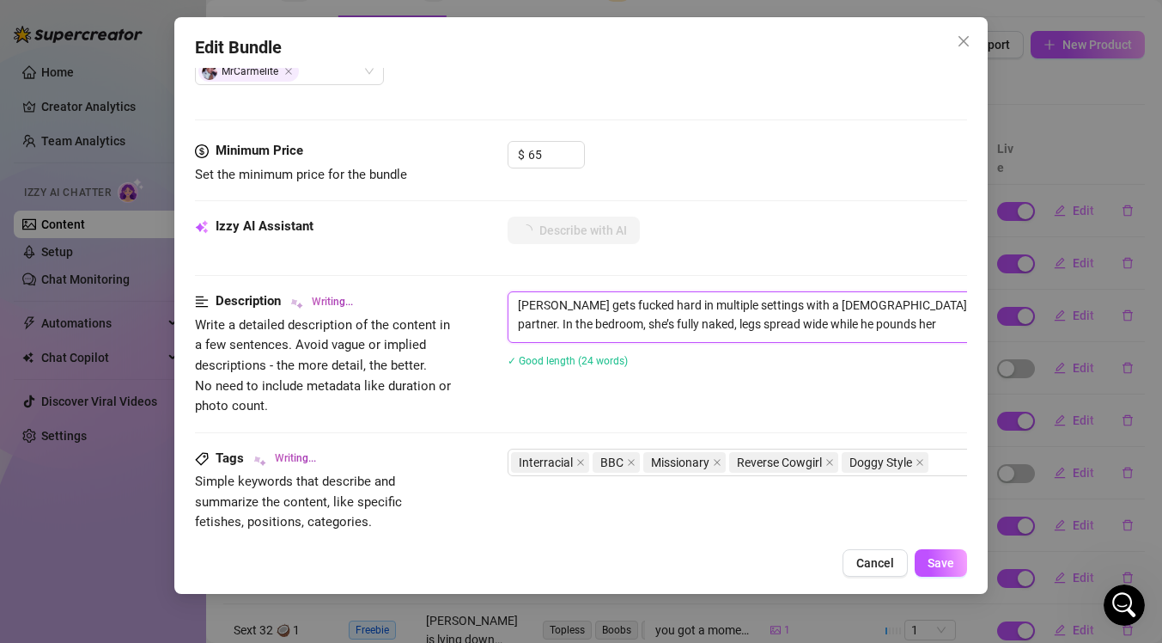
type textarea "[PERSON_NAME] gets fucked hard in multiple settings with a [DEMOGRAPHIC_DATA] […"
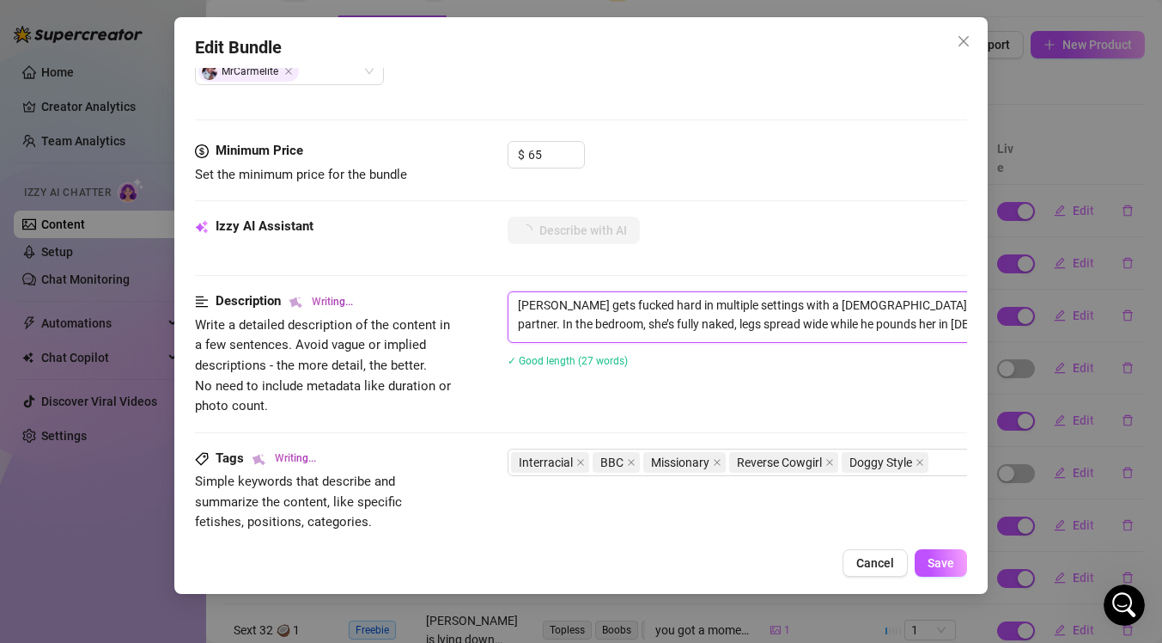
type textarea "[PERSON_NAME] gets fucked hard in multiple settings with a [DEMOGRAPHIC_DATA] […"
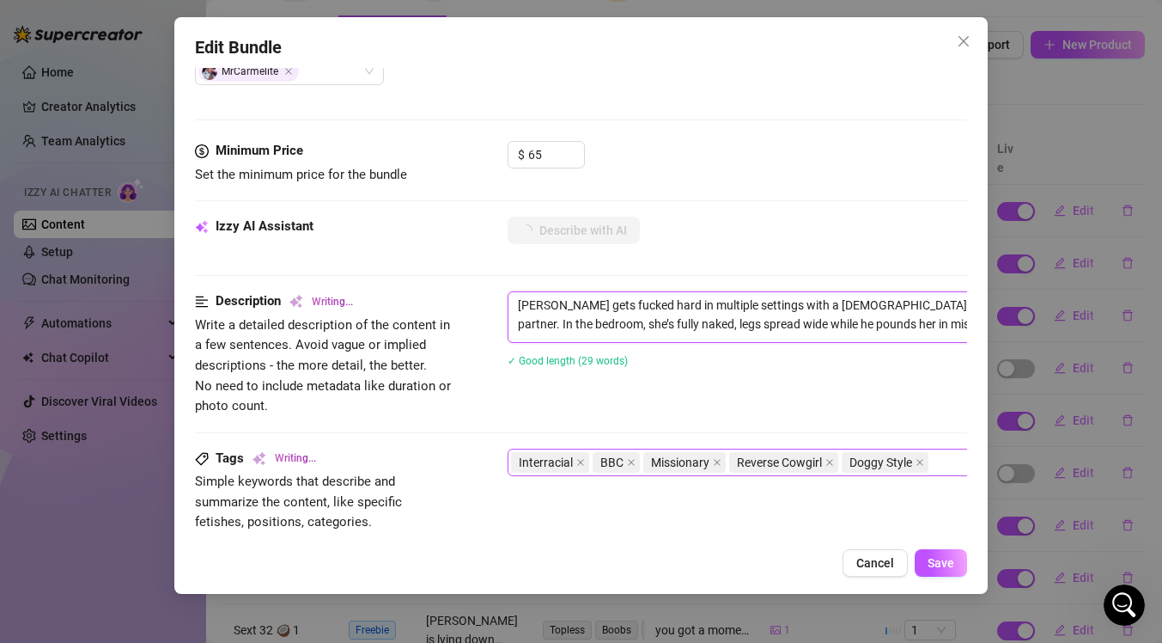
type textarea "[PERSON_NAME] gets fucked hard in multiple settings with a [DEMOGRAPHIC_DATA] […"
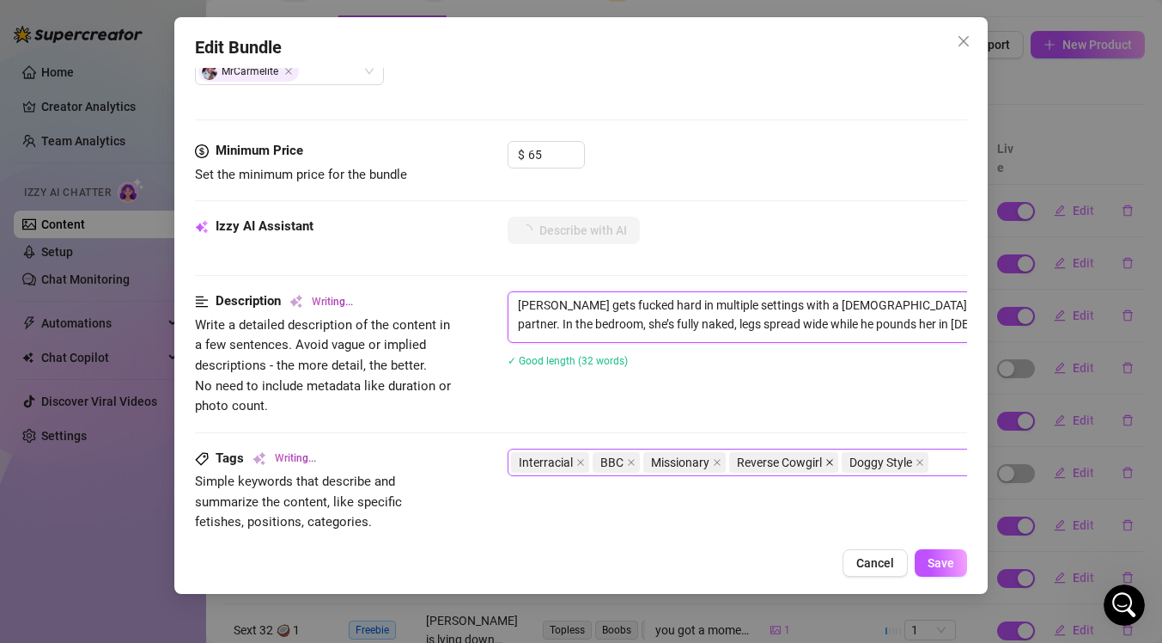
type textarea "[PERSON_NAME] gets fucked hard in multiple settings with a [DEMOGRAPHIC_DATA] […"
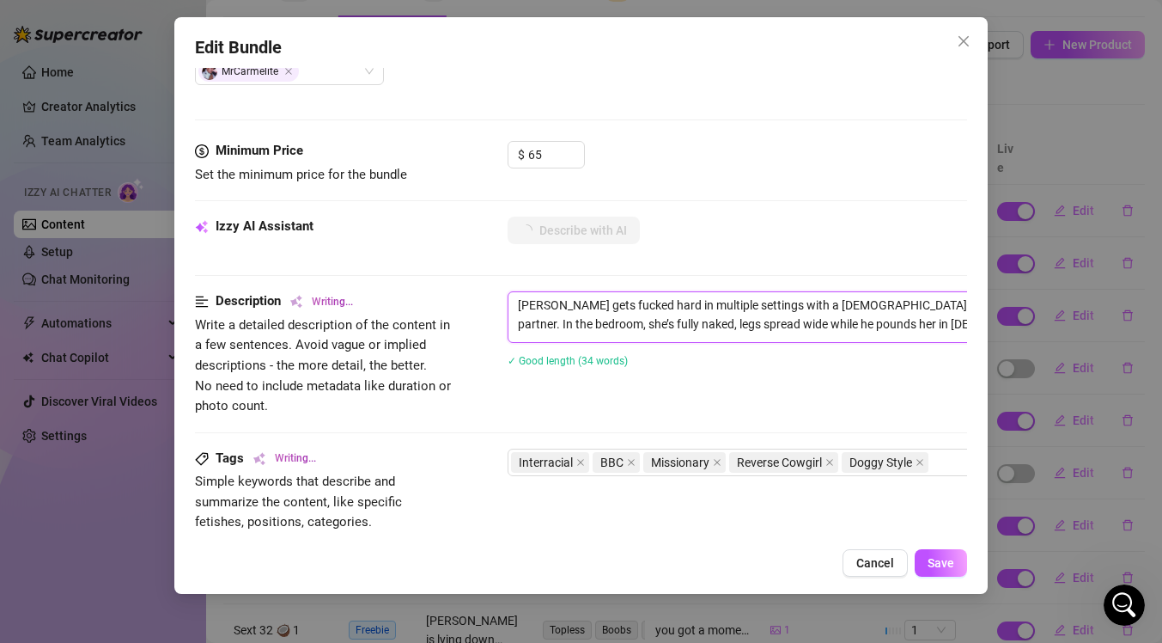
type textarea "[PERSON_NAME] gets fucked hard in multiple settings with a [DEMOGRAPHIC_DATA] […"
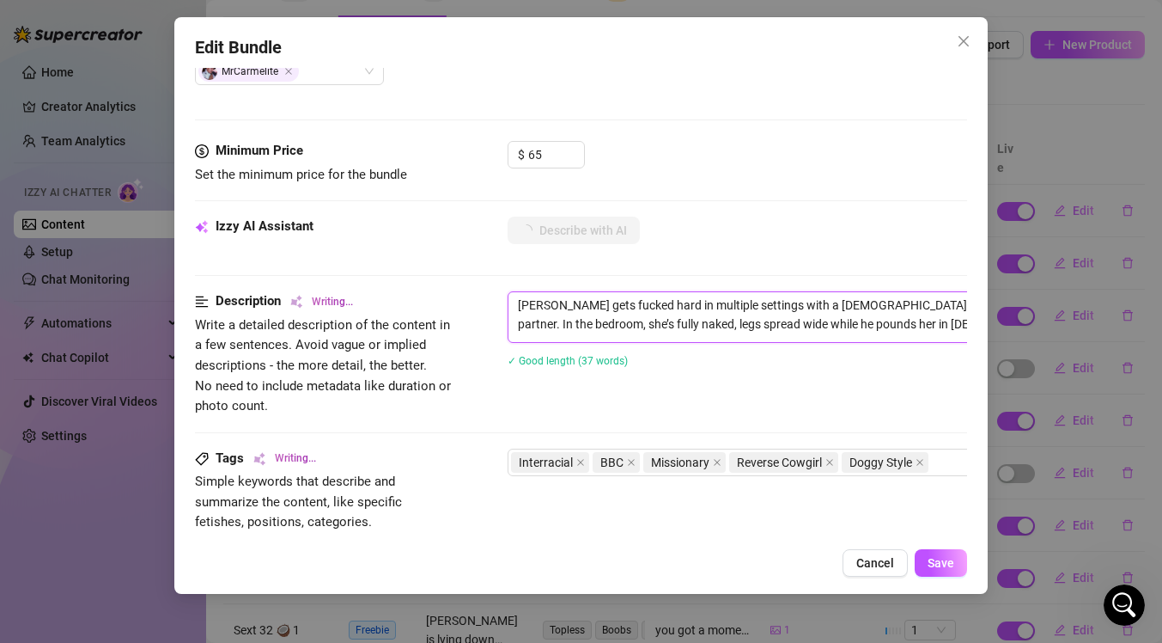
type textarea "[PERSON_NAME] gets fucked hard in multiple settings with a [DEMOGRAPHIC_DATA] […"
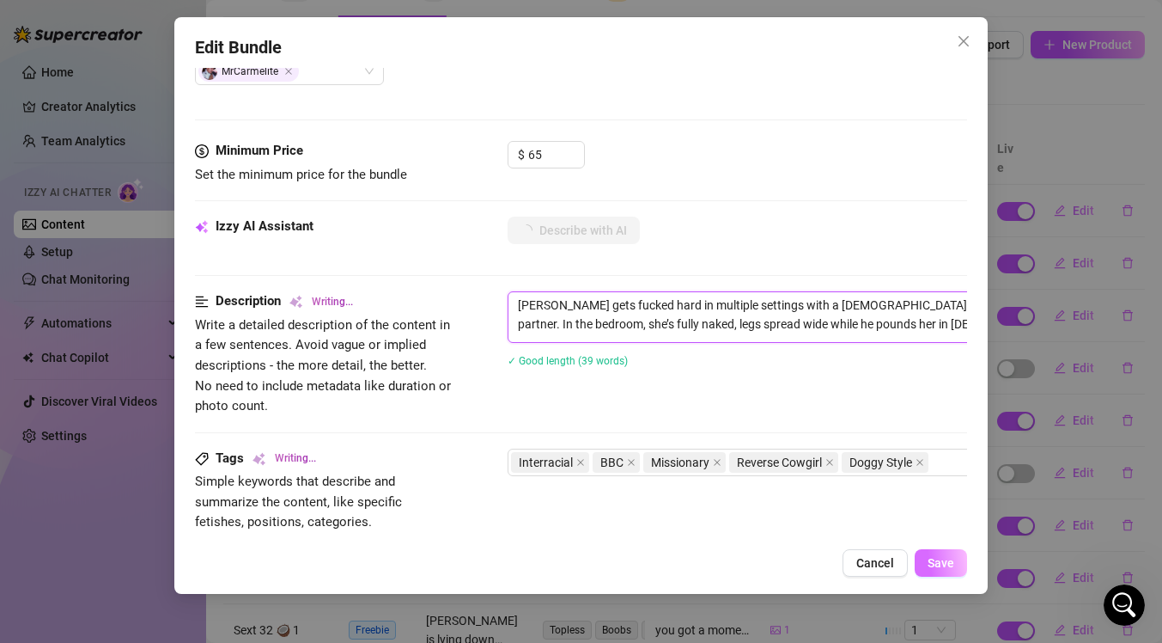
type textarea "[PERSON_NAME] gets fucked hard in multiple settings with a [DEMOGRAPHIC_DATA] […"
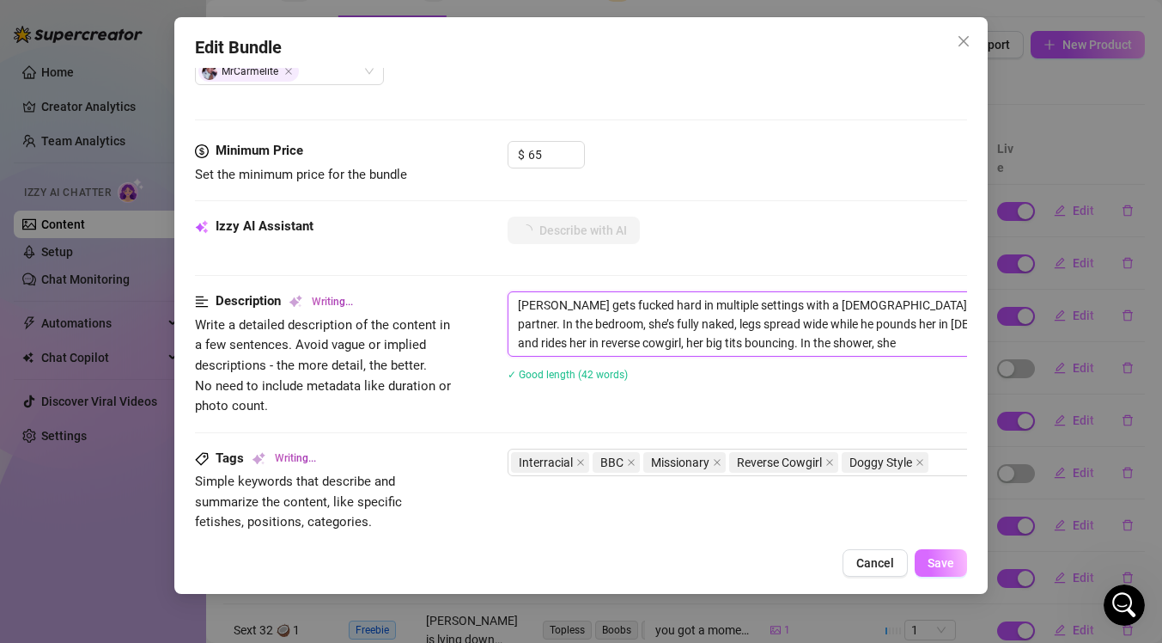
type textarea "[PERSON_NAME] gets fucked hard in multiple settings with a [DEMOGRAPHIC_DATA] […"
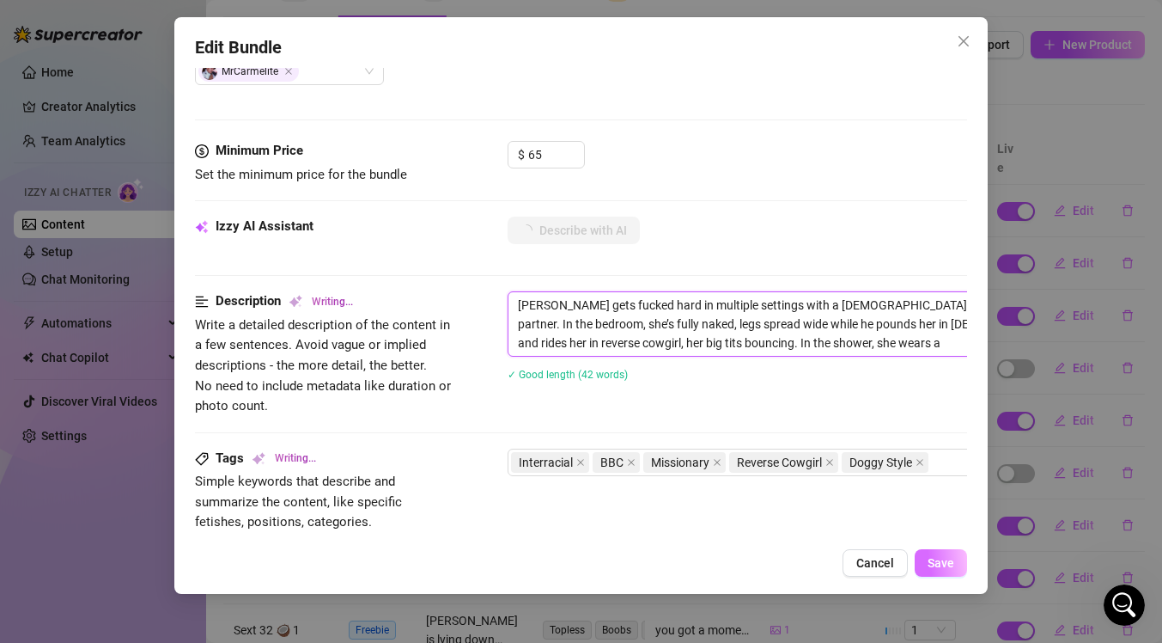
type textarea "[PERSON_NAME] gets fucked hard in multiple settings with a [DEMOGRAPHIC_DATA] […"
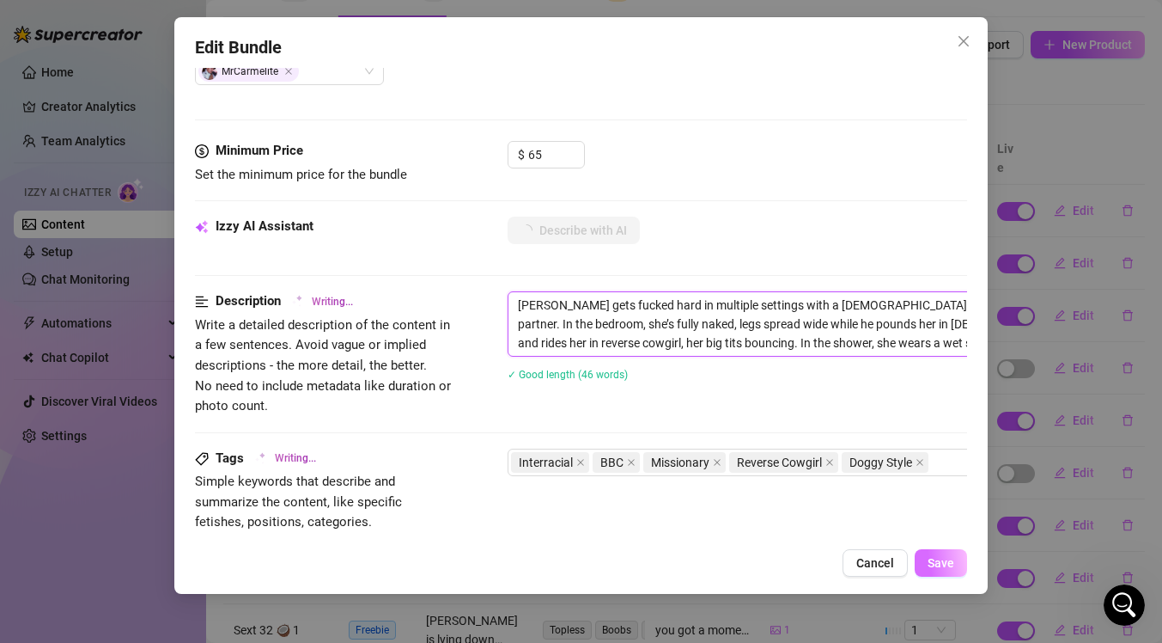
type textarea "[PERSON_NAME] gets fucked hard in multiple settings with a [DEMOGRAPHIC_DATA] […"
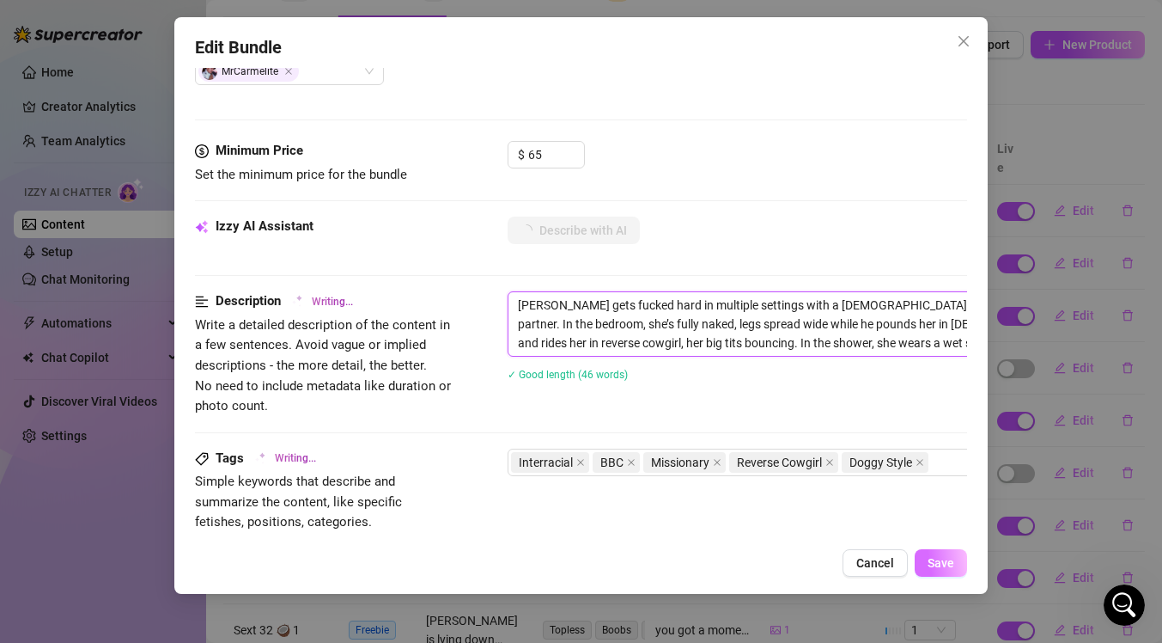
type textarea "[PERSON_NAME] gets fucked hard in multiple settings with a [DEMOGRAPHIC_DATA] […"
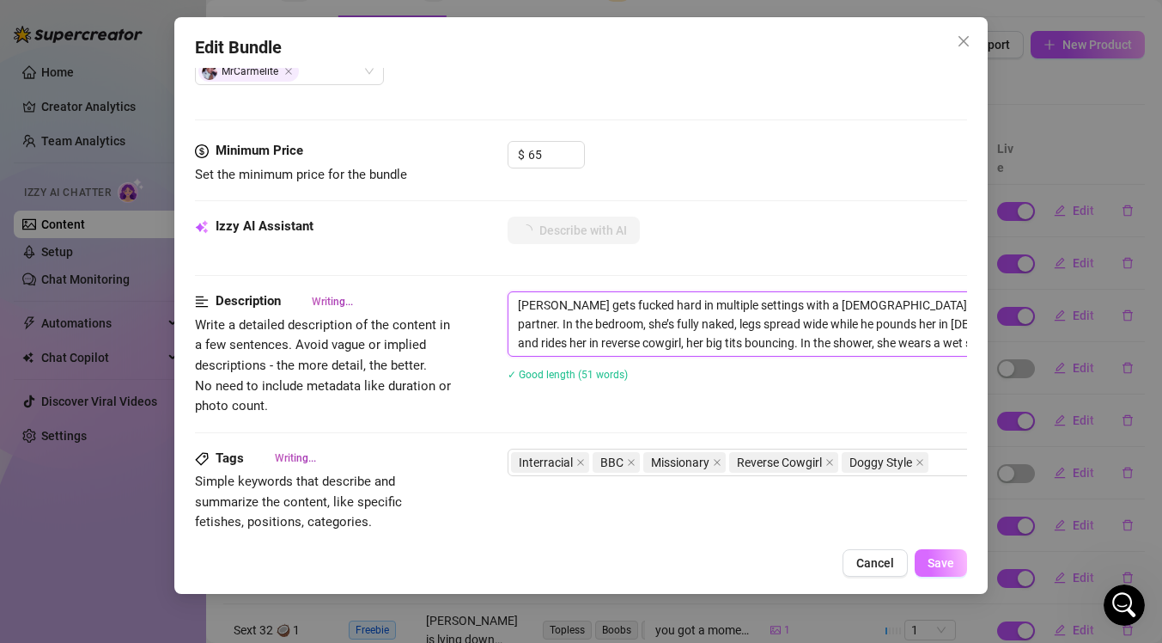
type textarea "[PERSON_NAME] gets fucked hard in multiple settings with a [DEMOGRAPHIC_DATA] […"
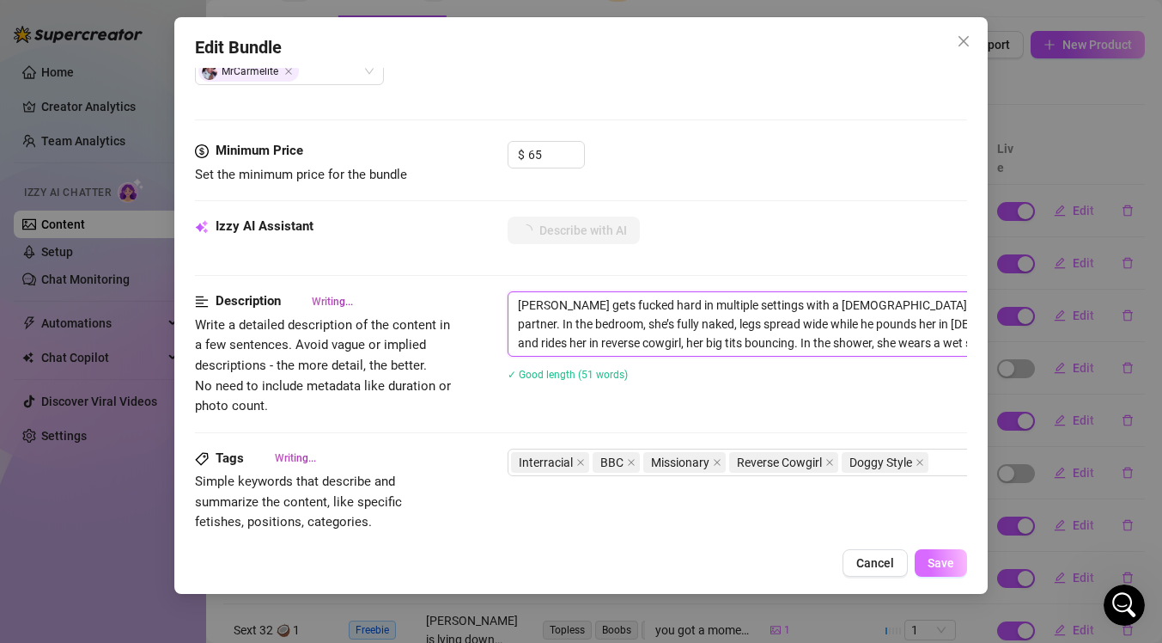
type textarea "[PERSON_NAME] gets fucked hard in multiple settings with a [DEMOGRAPHIC_DATA] […"
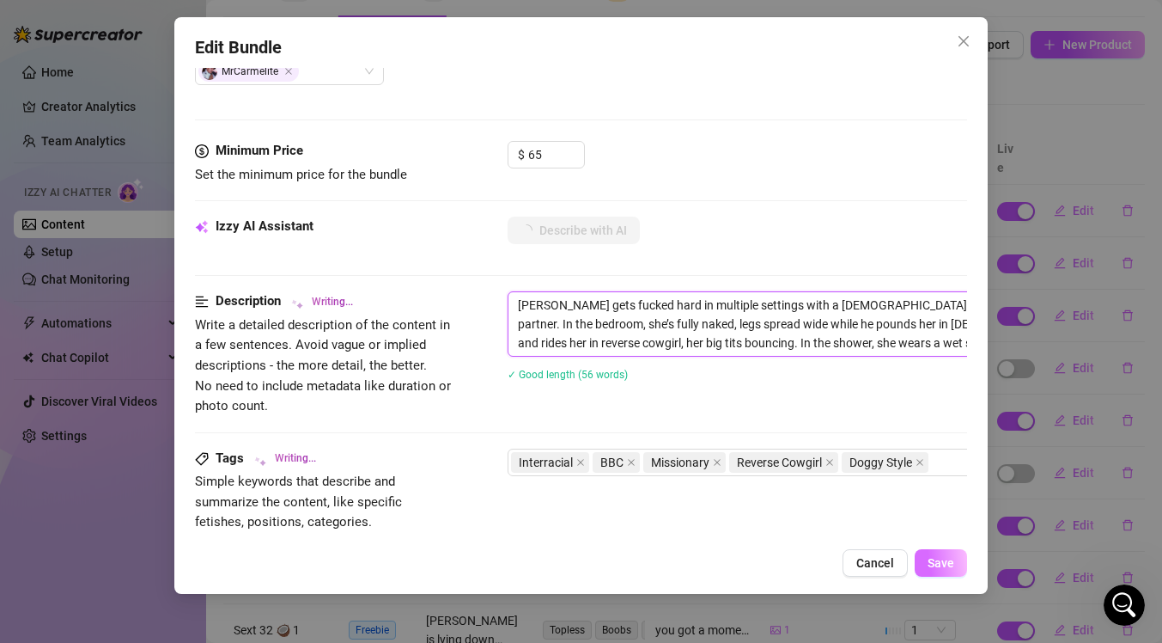
type textarea "[PERSON_NAME] gets fucked hard in multiple settings with a [DEMOGRAPHIC_DATA] […"
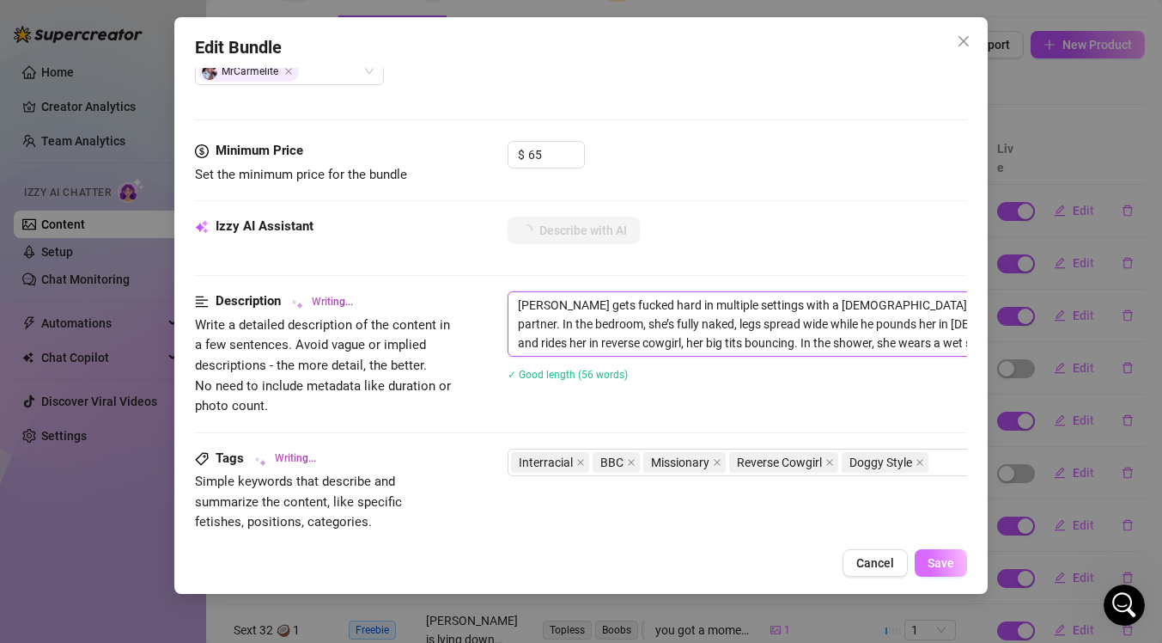
type textarea "[PERSON_NAME] gets fucked hard in multiple settings with a [DEMOGRAPHIC_DATA] […"
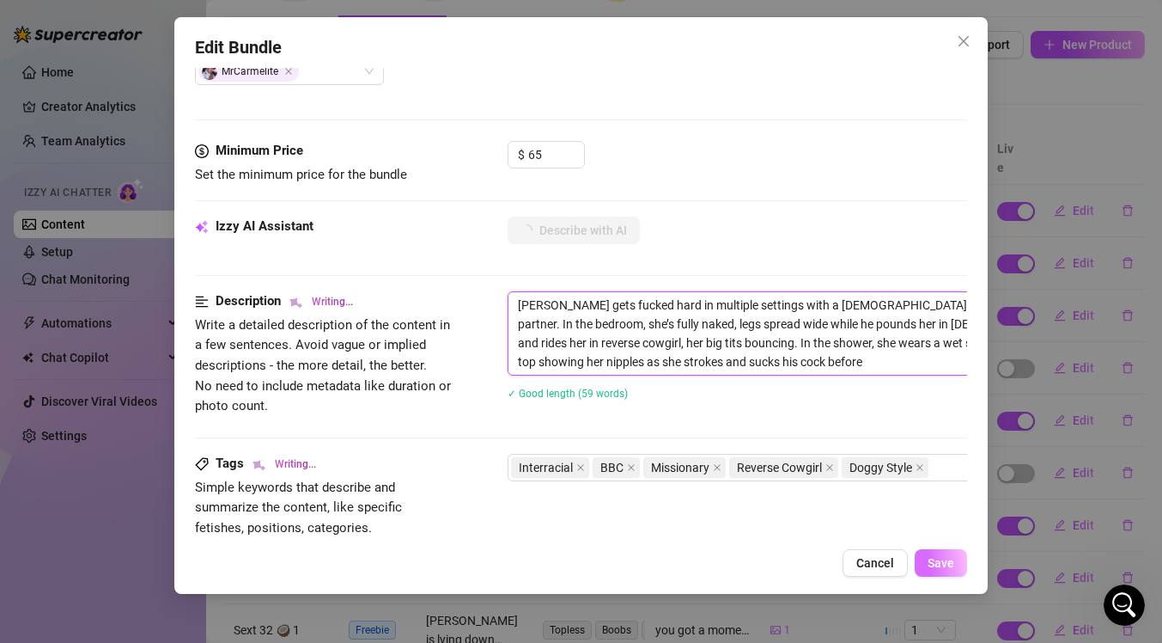
type textarea "[PERSON_NAME] gets fucked hard in multiple settings with a [DEMOGRAPHIC_DATA] […"
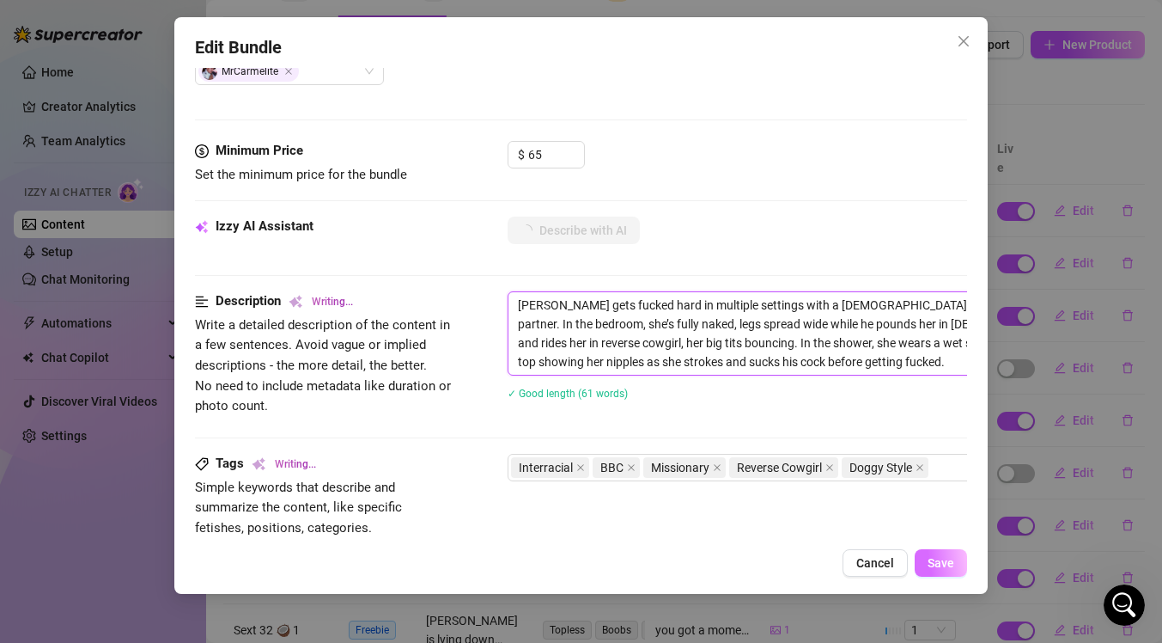
type textarea "[PERSON_NAME] gets fucked hard in multiple settings with a [DEMOGRAPHIC_DATA] […"
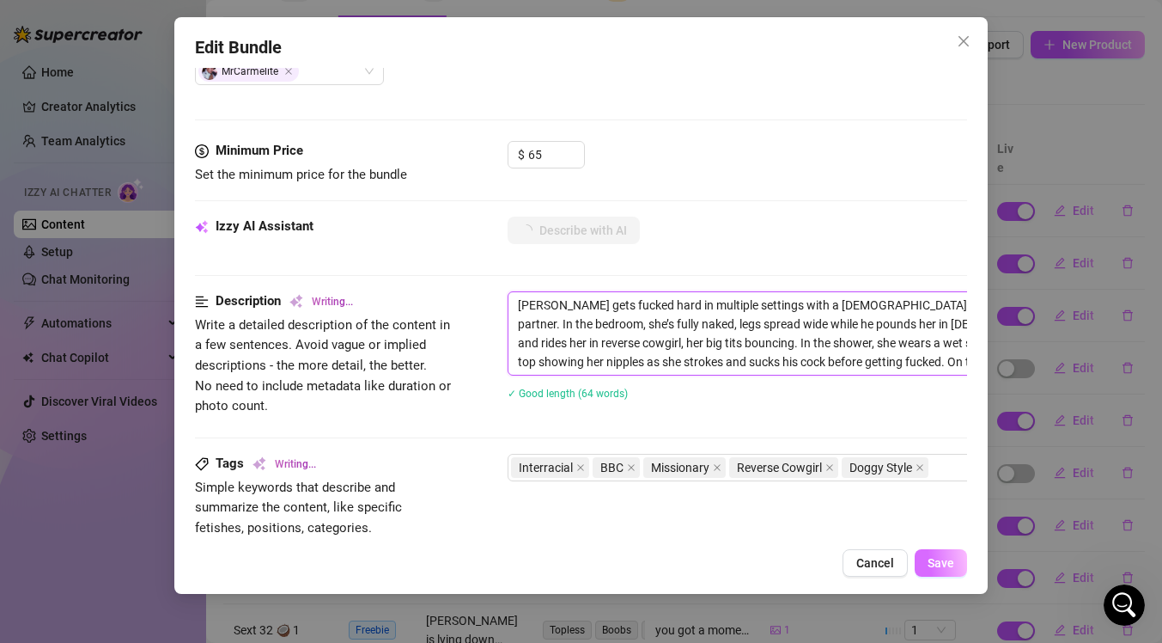
type textarea "[PERSON_NAME] gets fucked hard in multiple settings with a [DEMOGRAPHIC_DATA] […"
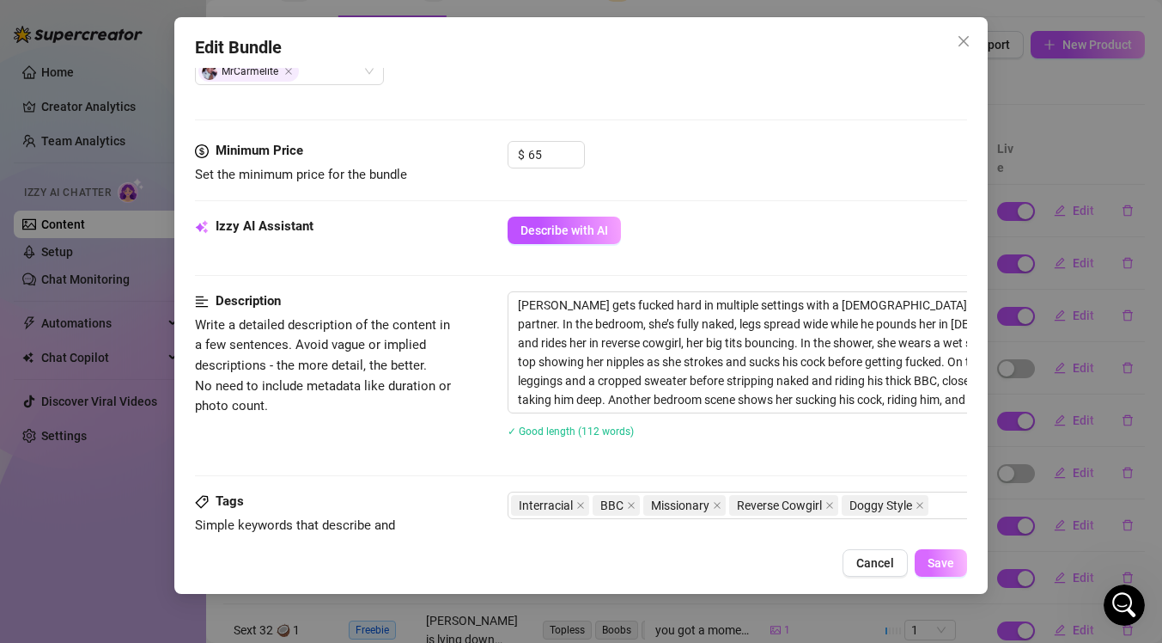
click at [946, 560] on span "Save" at bounding box center [941, 563] width 27 height 14
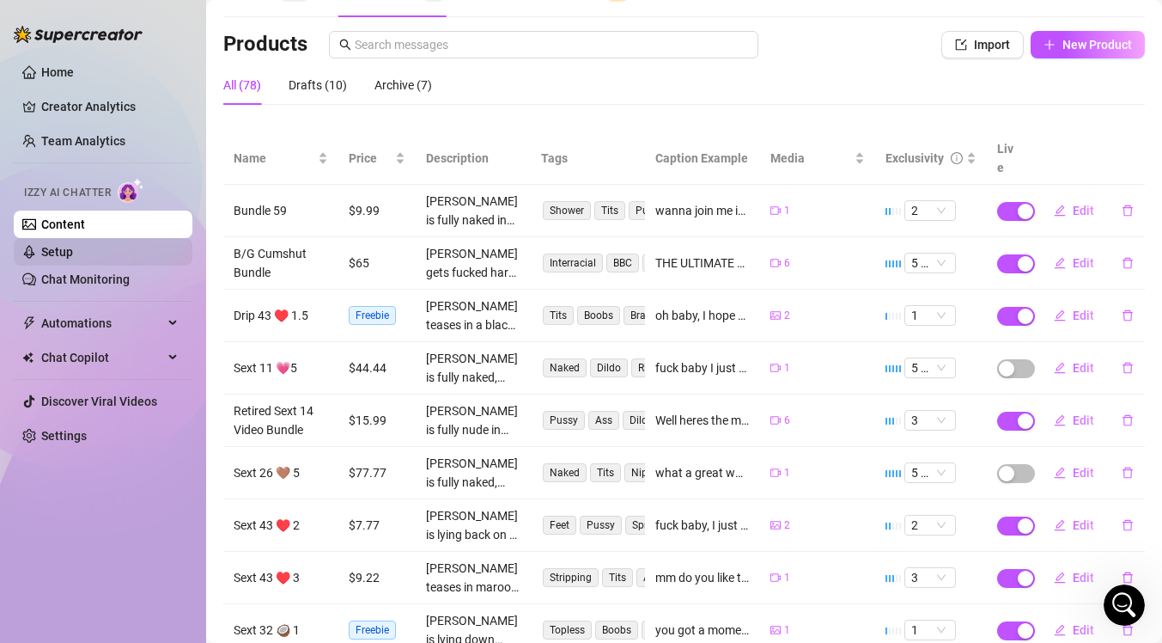
click at [52, 252] on link "Setup" at bounding box center [57, 252] width 32 height 14
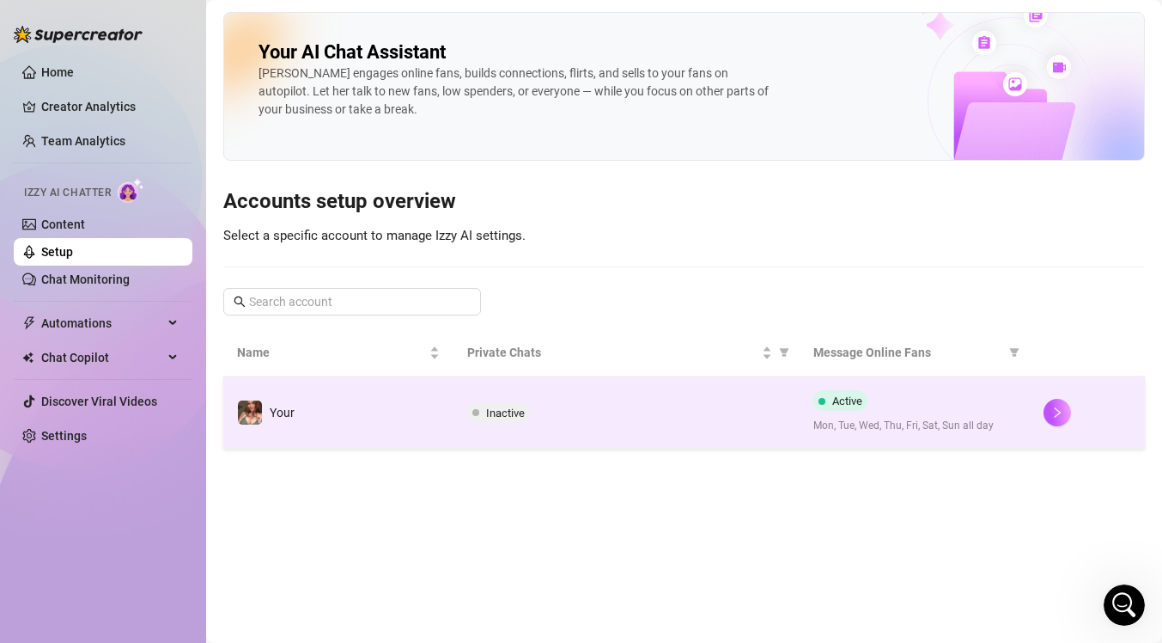
click at [747, 421] on div "Inactive" at bounding box center [626, 412] width 318 height 21
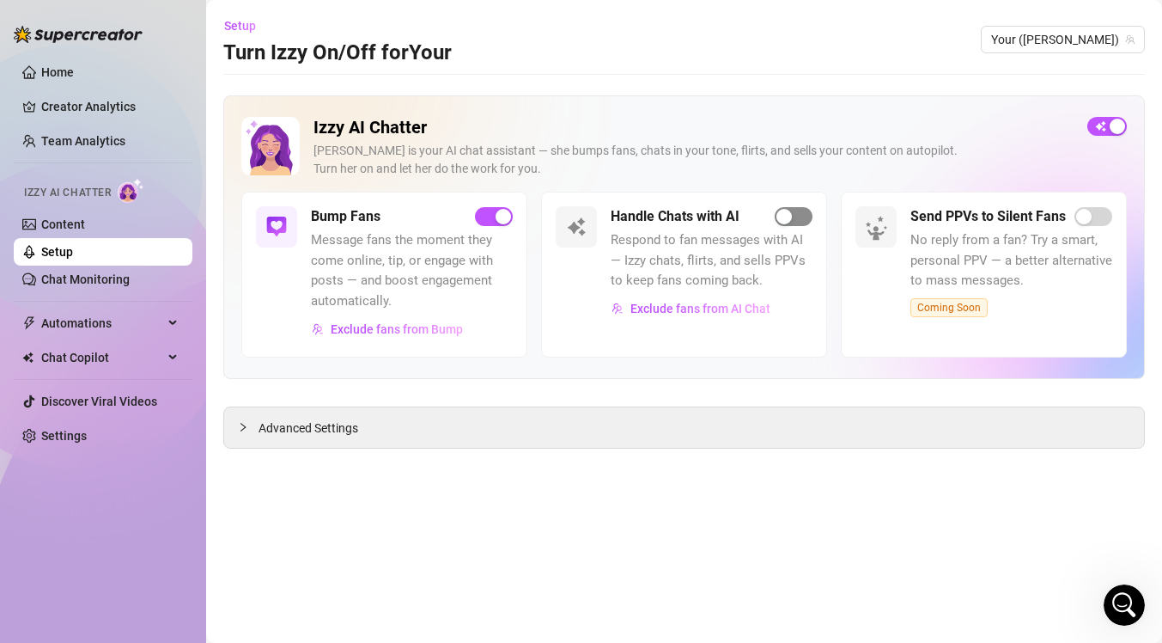
click at [780, 213] on div "button" at bounding box center [784, 216] width 15 height 15
click at [780, 213] on span "button" at bounding box center [794, 216] width 38 height 19
click at [780, 210] on div "button" at bounding box center [784, 216] width 15 height 15
